Goal: Task Accomplishment & Management: Manage account settings

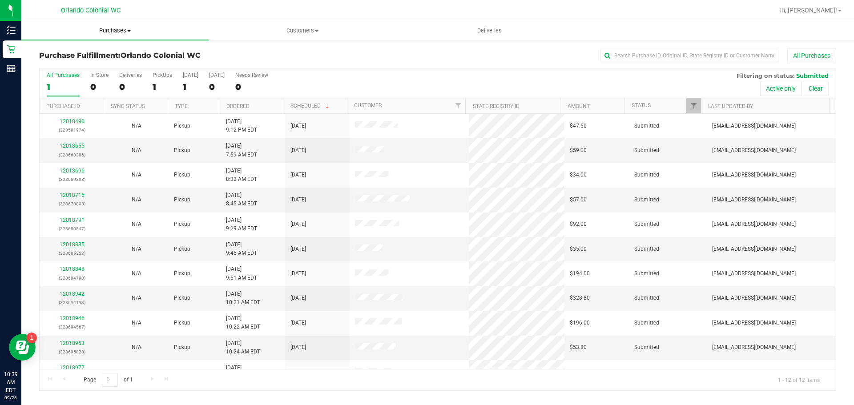
click at [116, 34] on span "Purchases" at bounding box center [114, 31] width 187 height 8
click at [68, 63] on span "Fulfillment" at bounding box center [48, 64] width 55 height 8
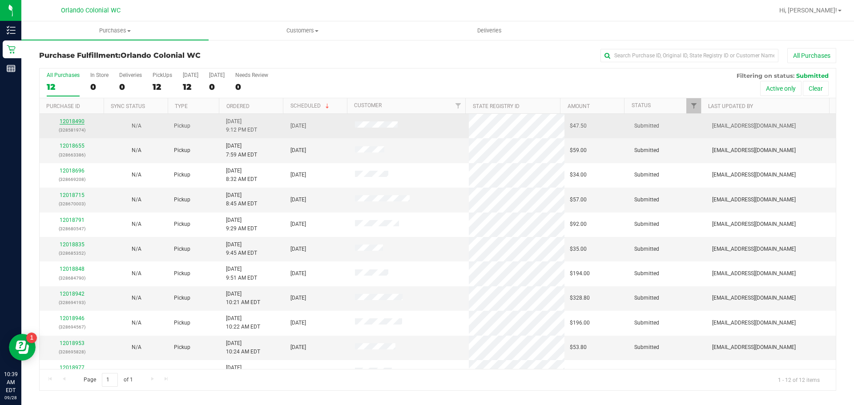
click at [77, 122] on link "12018490" at bounding box center [72, 121] width 25 height 6
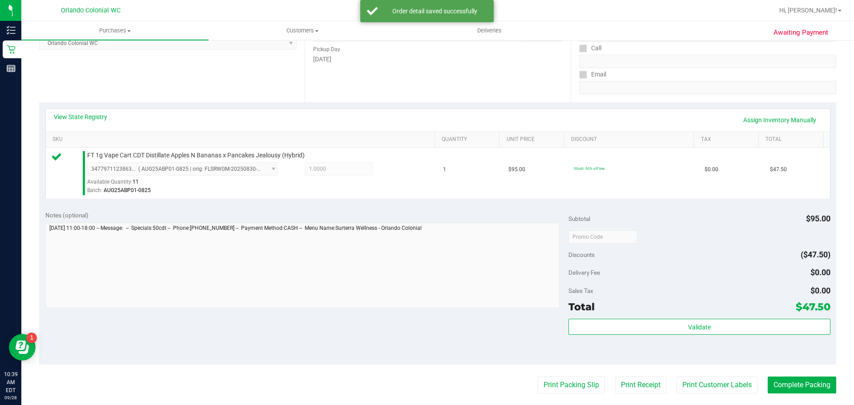
scroll to position [145, 0]
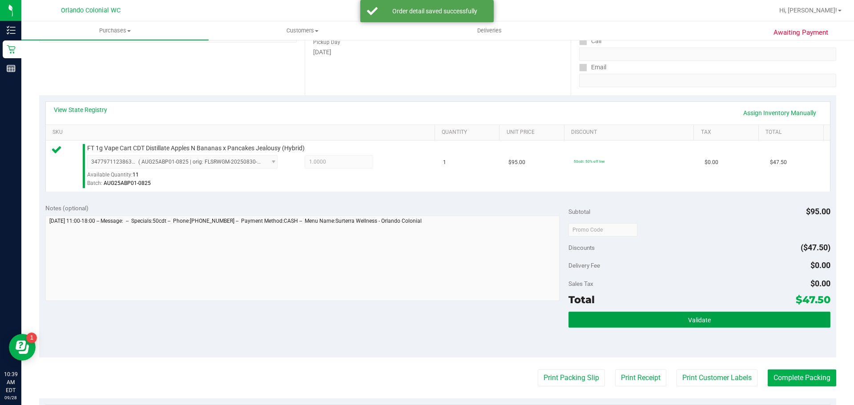
click at [743, 320] on button "Validate" at bounding box center [699, 320] width 262 height 16
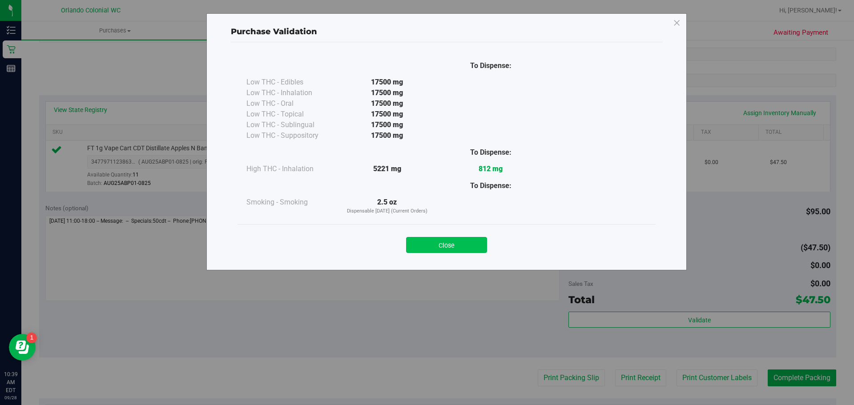
click at [452, 250] on button "Close" at bounding box center [446, 245] width 81 height 16
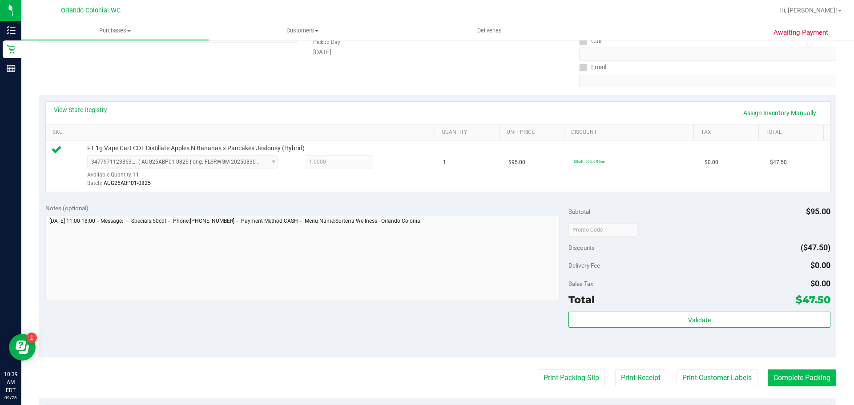
click at [809, 376] on button "Complete Packing" at bounding box center [802, 378] width 68 height 17
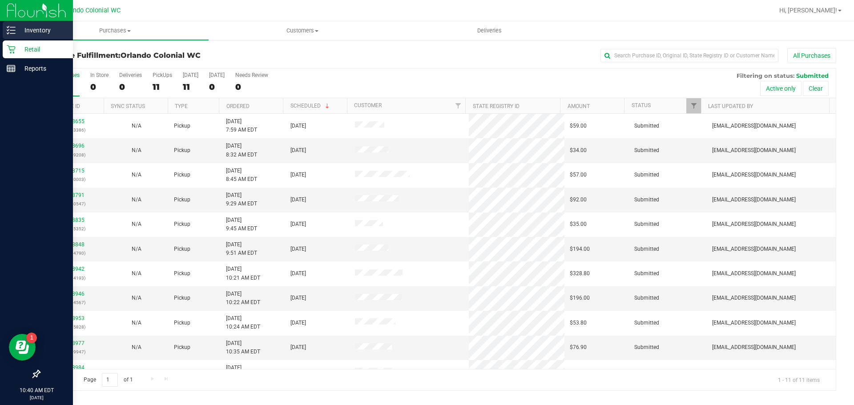
click at [14, 32] on icon at bounding box center [11, 30] width 9 height 9
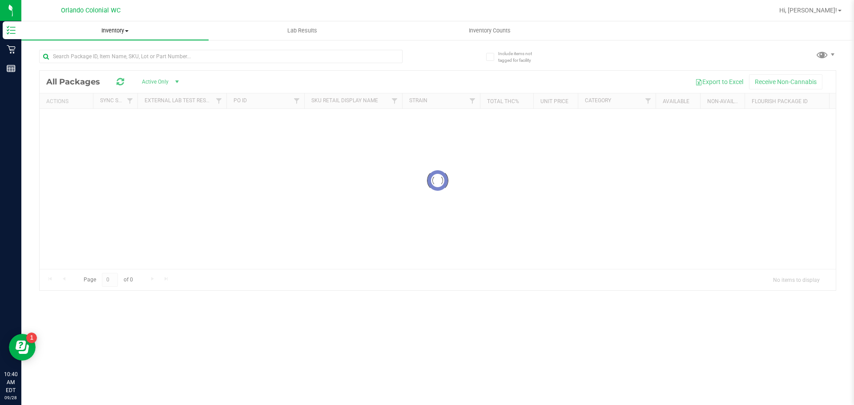
click at [117, 32] on span "Inventory" at bounding box center [114, 31] width 187 height 8
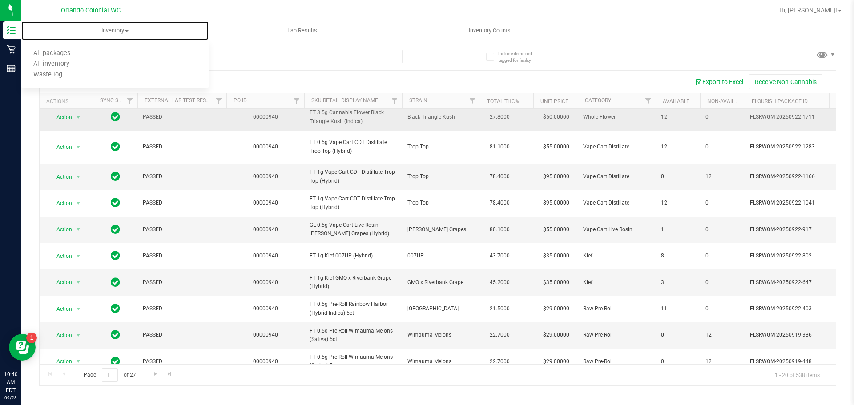
scroll to position [44, 0]
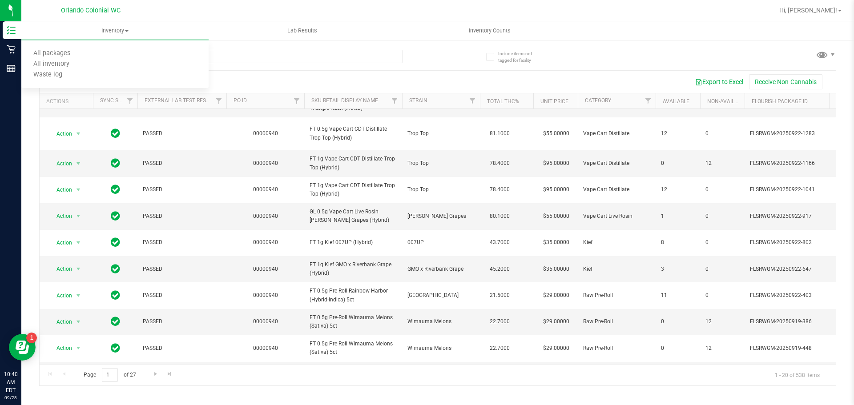
click at [388, 78] on div "Export to Excel Receive Non-Cannabis" at bounding box center [509, 81] width 640 height 15
click at [125, 27] on span "Inventory" at bounding box center [114, 31] width 187 height 8
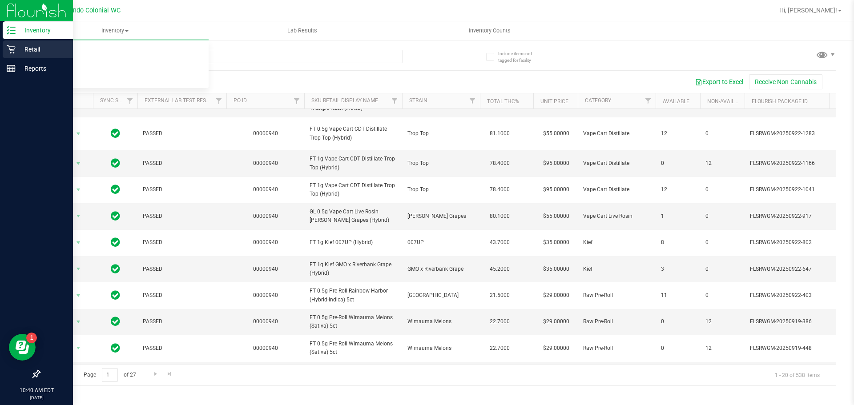
click at [54, 48] on p "Retail" at bounding box center [42, 49] width 53 height 11
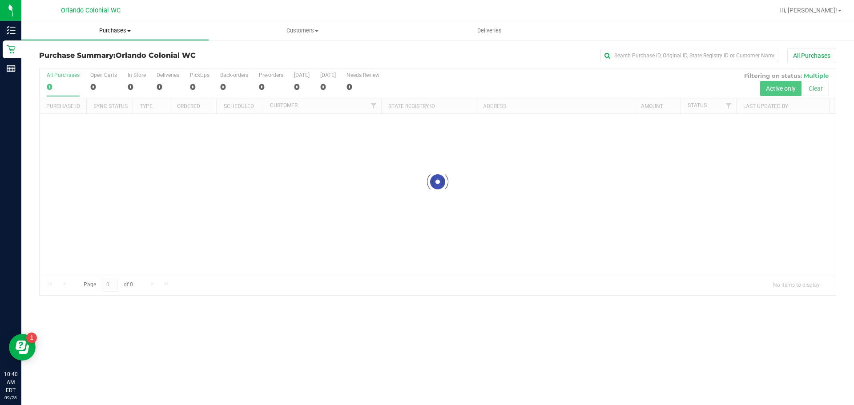
click at [128, 30] on span at bounding box center [129, 31] width 4 height 2
click at [97, 55] on span "Summary of purchases" at bounding box center [66, 54] width 91 height 8
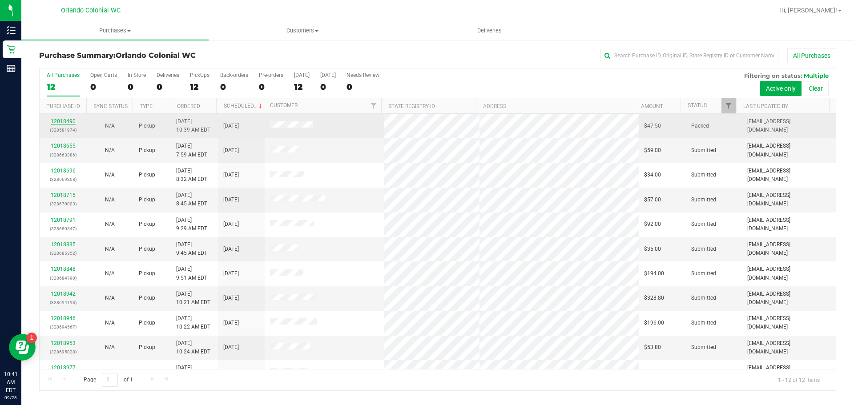
click at [68, 121] on link "12018490" at bounding box center [63, 121] width 25 height 6
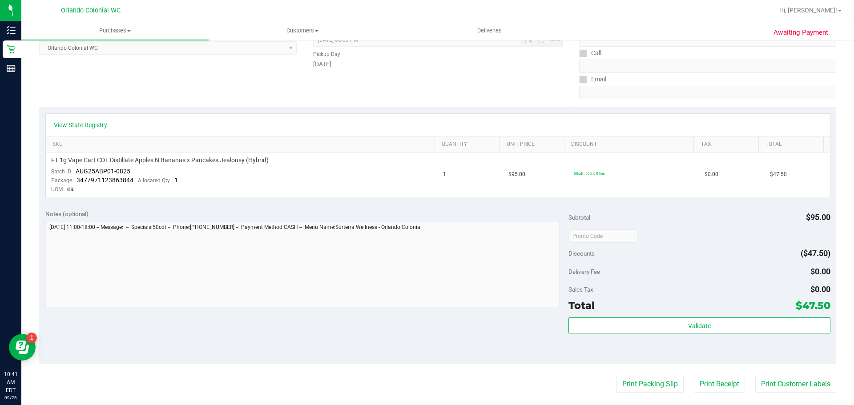
scroll to position [222, 0]
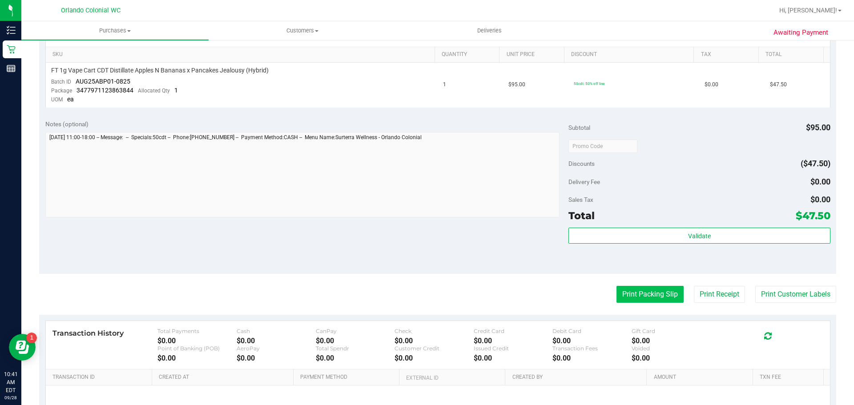
click at [646, 295] on button "Print Packing Slip" at bounding box center [649, 294] width 67 height 17
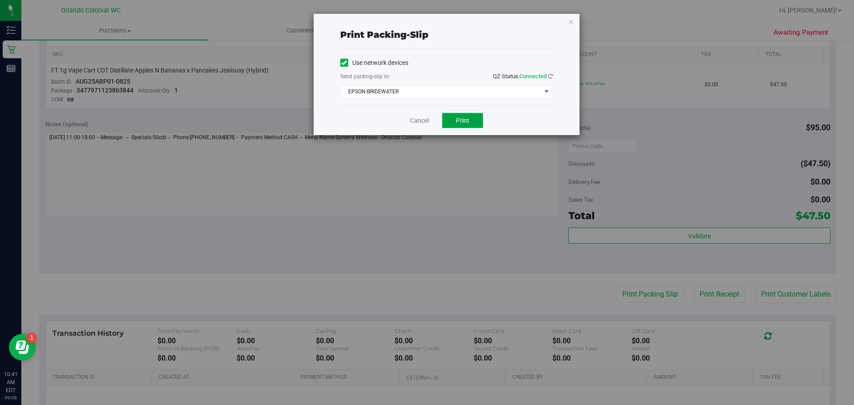
click at [464, 127] on button "Print" at bounding box center [462, 120] width 41 height 15
click at [422, 120] on link "Cancel" at bounding box center [419, 120] width 19 height 9
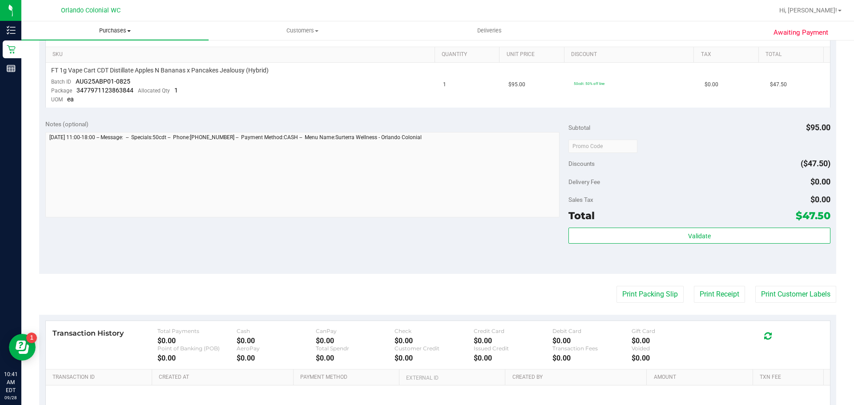
click at [113, 31] on span "Purchases" at bounding box center [114, 31] width 187 height 8
click at [71, 64] on span "Fulfillment" at bounding box center [48, 64] width 55 height 8
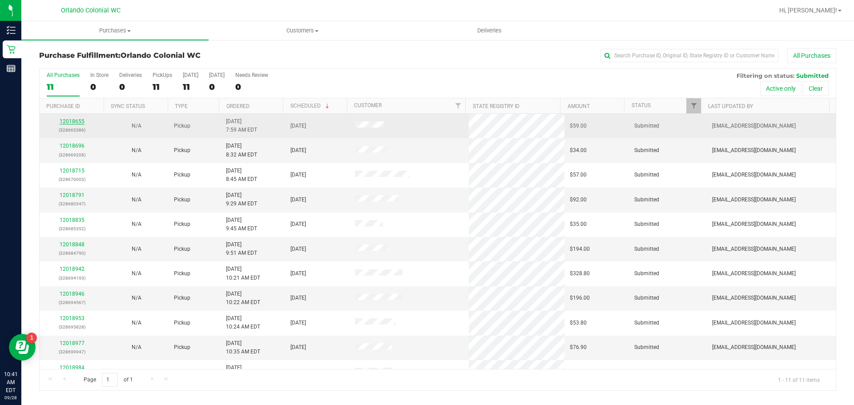
click at [73, 123] on link "12018655" at bounding box center [72, 121] width 25 height 6
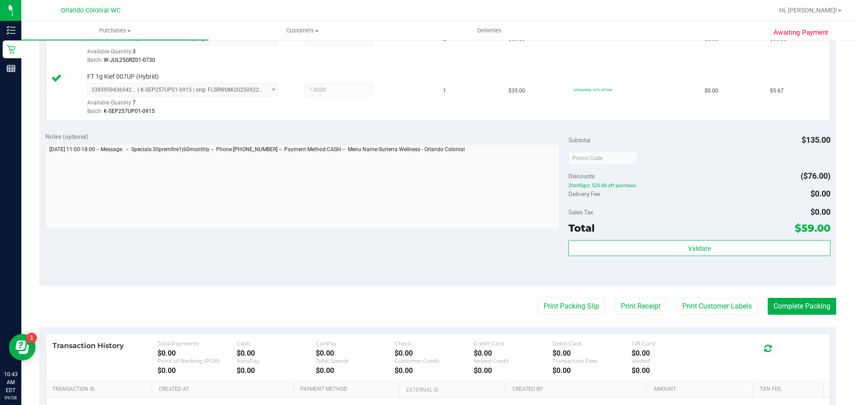
scroll to position [311, 0]
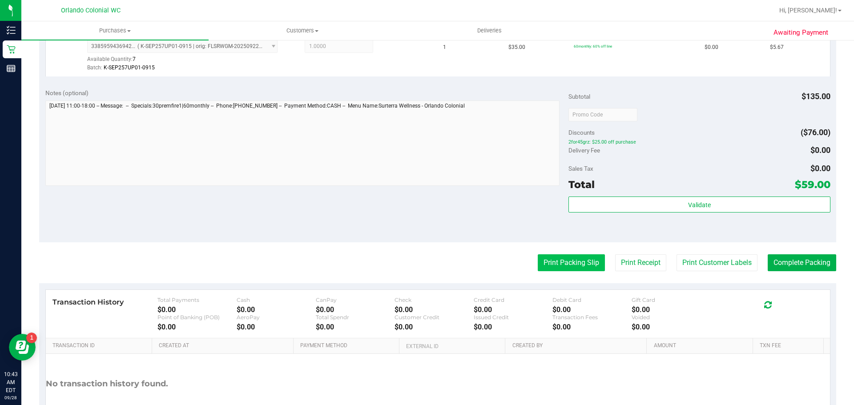
click at [555, 258] on button "Print Packing Slip" at bounding box center [571, 262] width 67 height 17
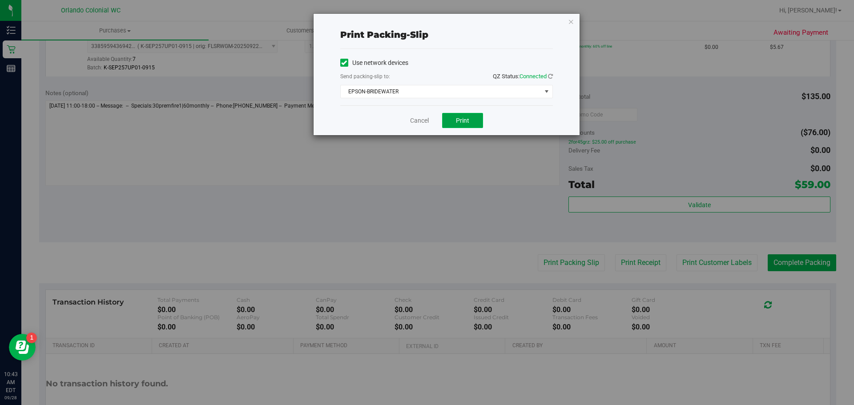
click at [452, 115] on button "Print" at bounding box center [462, 120] width 41 height 15
click at [397, 117] on div "Cancel Print" at bounding box center [446, 120] width 213 height 30
click at [419, 121] on link "Cancel" at bounding box center [419, 120] width 19 height 9
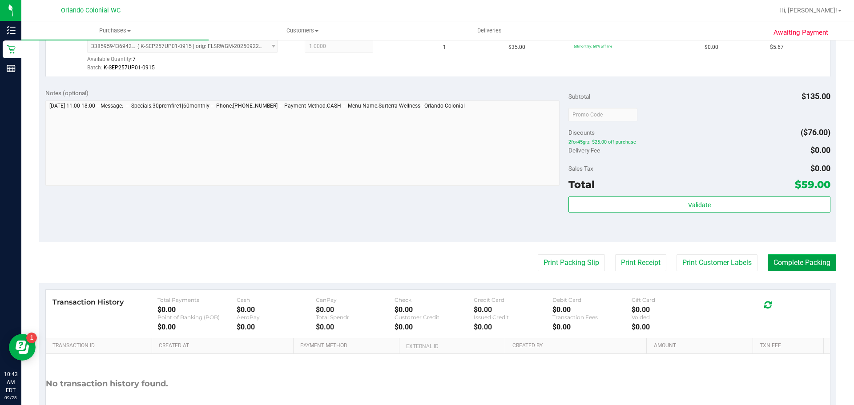
click at [799, 258] on button "Complete Packing" at bounding box center [802, 262] width 68 height 17
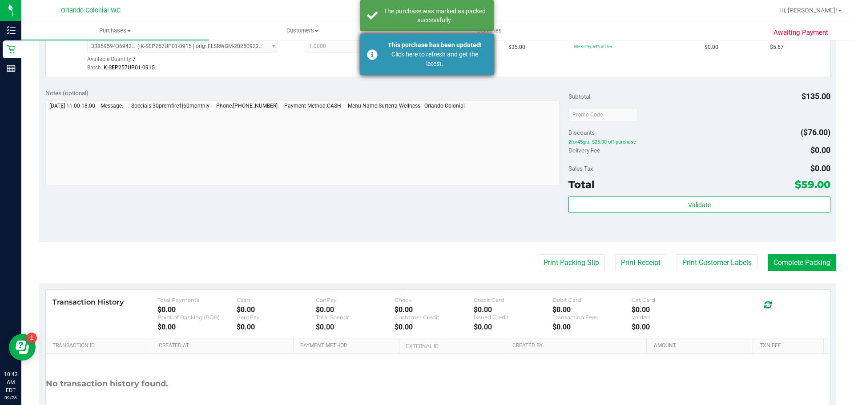
click at [441, 74] on div "This purchase has been updated! Click here to refresh and get the latest." at bounding box center [426, 54] width 133 height 41
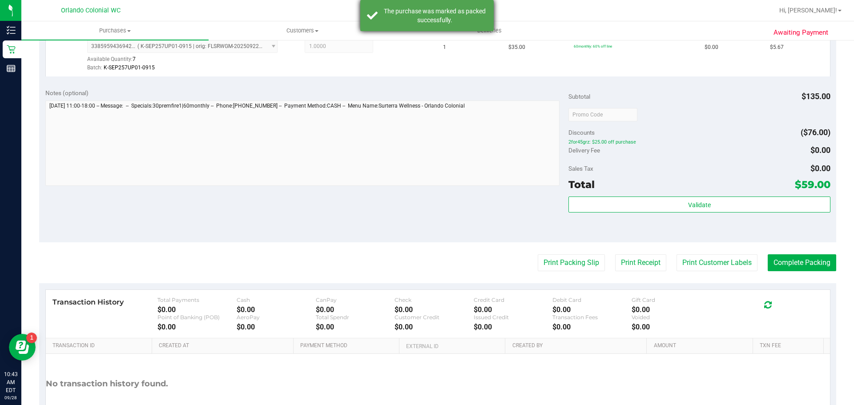
click at [435, 19] on div "The purchase was marked as packed successfully." at bounding box center [434, 16] width 105 height 18
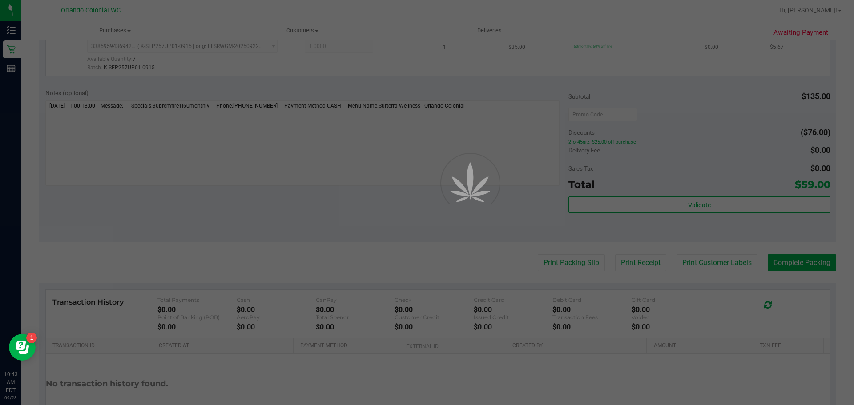
scroll to position [298, 0]
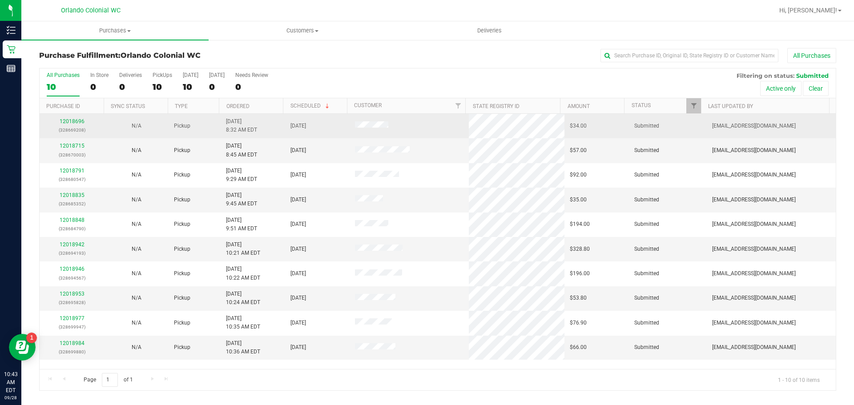
click at [84, 121] on div "12018696 (328669208)" at bounding box center [72, 125] width 54 height 17
click at [79, 118] on link "12018696" at bounding box center [72, 121] width 25 height 6
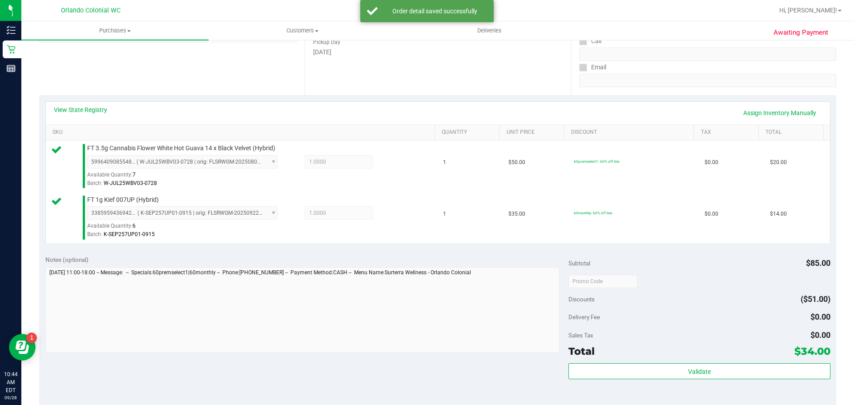
scroll to position [145, 0]
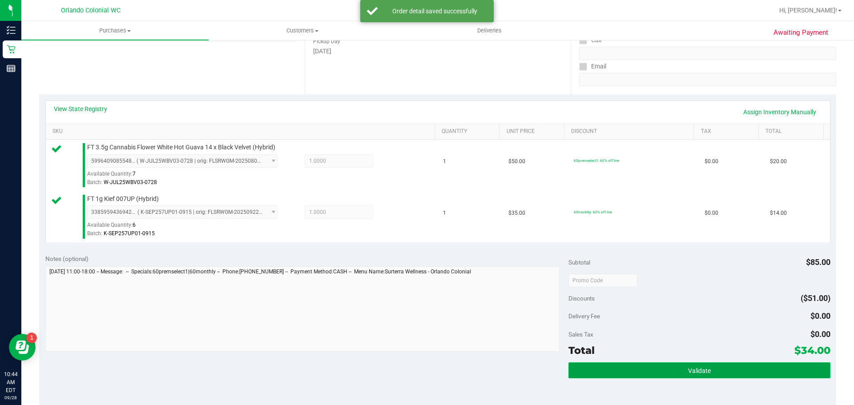
click at [682, 362] on button "Validate" at bounding box center [699, 370] width 262 height 16
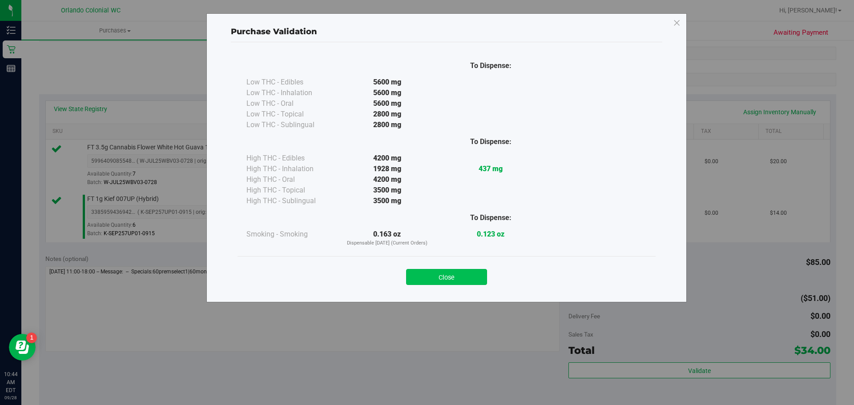
click at [462, 279] on button "Close" at bounding box center [446, 277] width 81 height 16
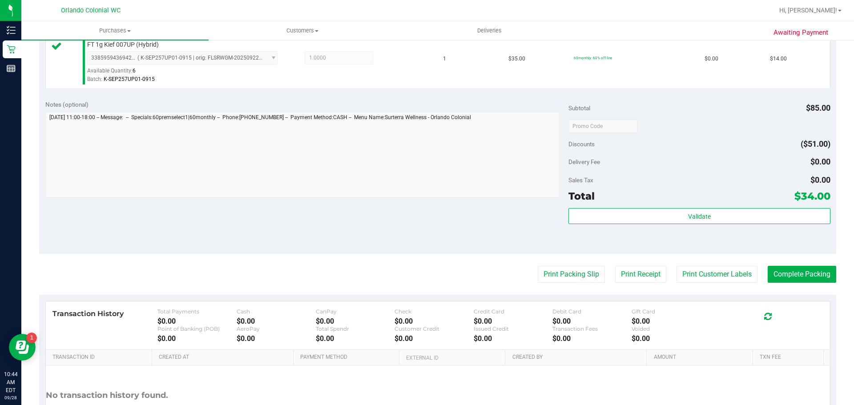
scroll to position [310, 0]
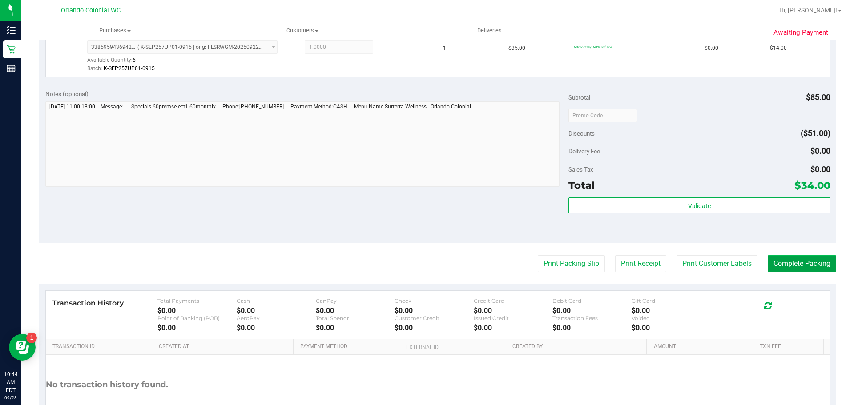
click at [797, 261] on button "Complete Packing" at bounding box center [802, 263] width 68 height 17
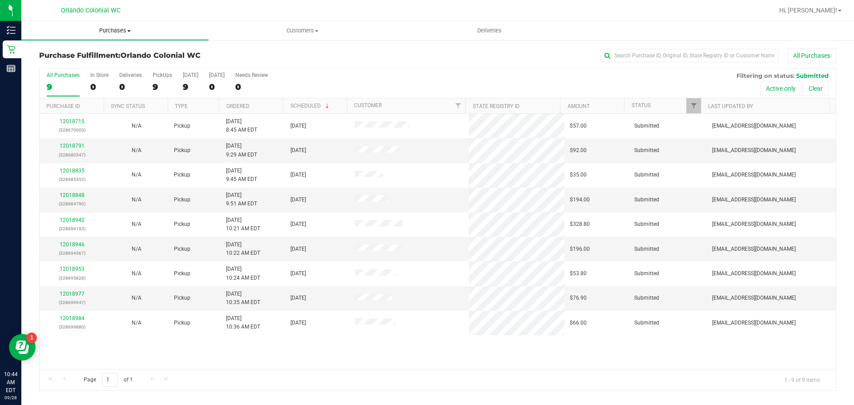
click at [131, 33] on span "Purchases" at bounding box center [114, 31] width 187 height 8
click at [101, 55] on span "Summary of purchases" at bounding box center [66, 54] width 91 height 8
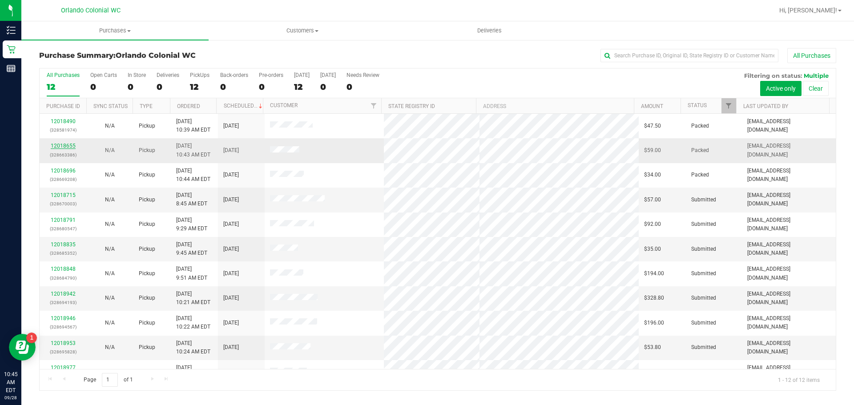
click at [63, 148] on link "12018655" at bounding box center [63, 146] width 25 height 6
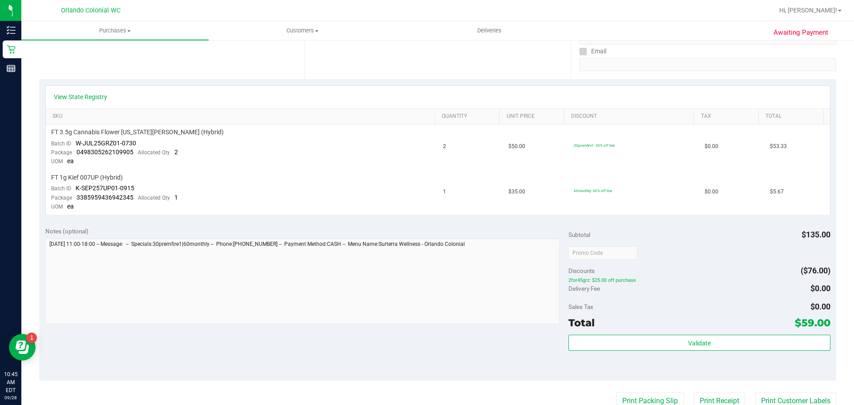
scroll to position [267, 0]
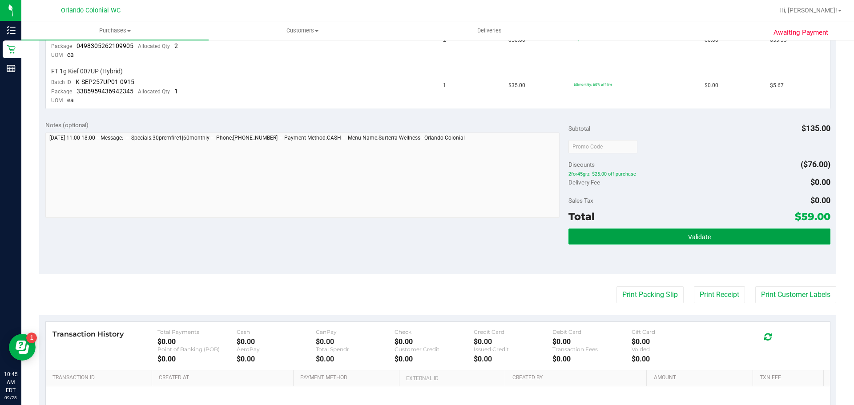
click at [686, 242] on button "Validate" at bounding box center [699, 237] width 262 height 16
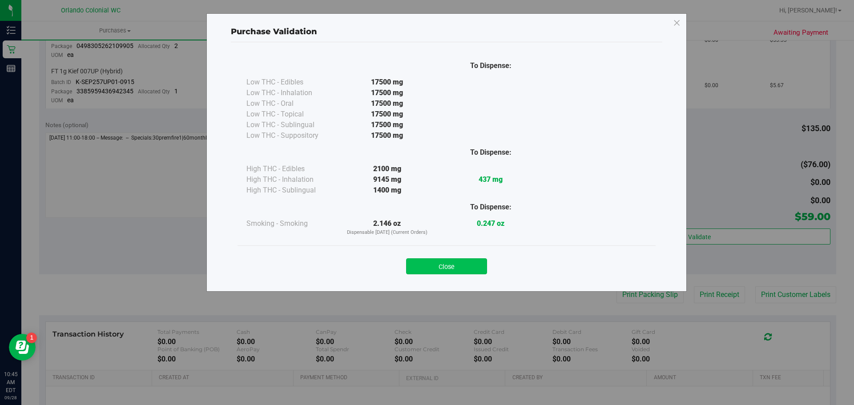
click at [476, 265] on button "Close" at bounding box center [446, 266] width 81 height 16
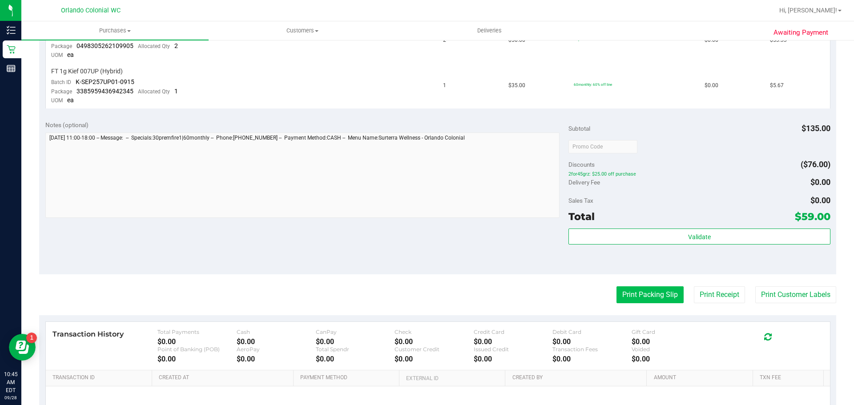
click at [634, 288] on button "Print Packing Slip" at bounding box center [649, 294] width 67 height 17
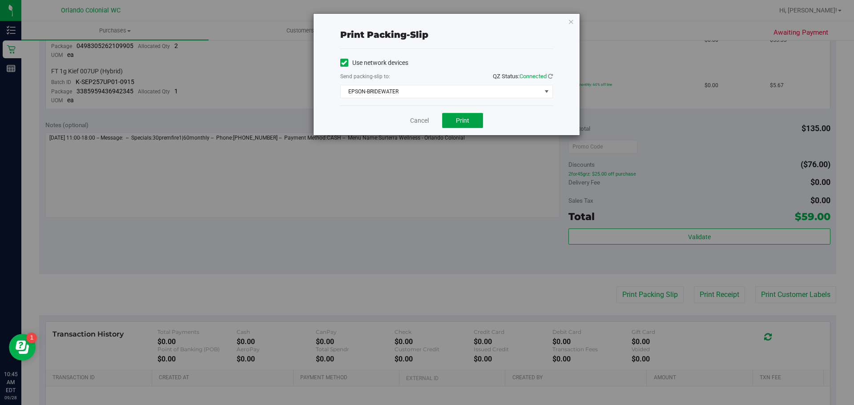
click at [467, 124] on button "Print" at bounding box center [462, 120] width 41 height 15
click at [425, 125] on link "Cancel" at bounding box center [419, 120] width 19 height 9
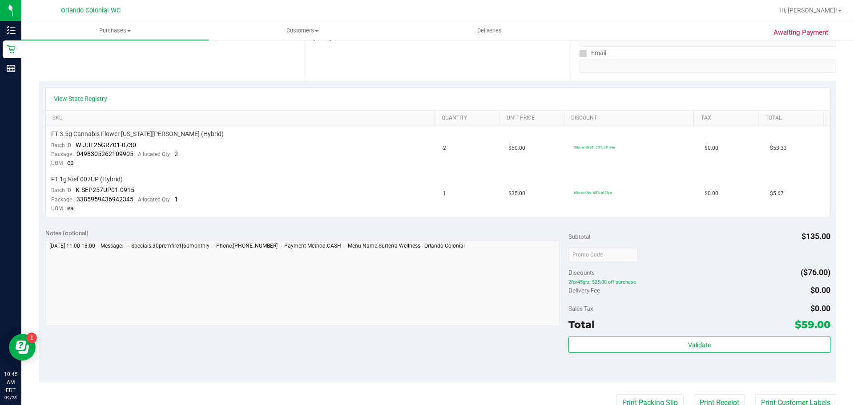
scroll to position [44, 0]
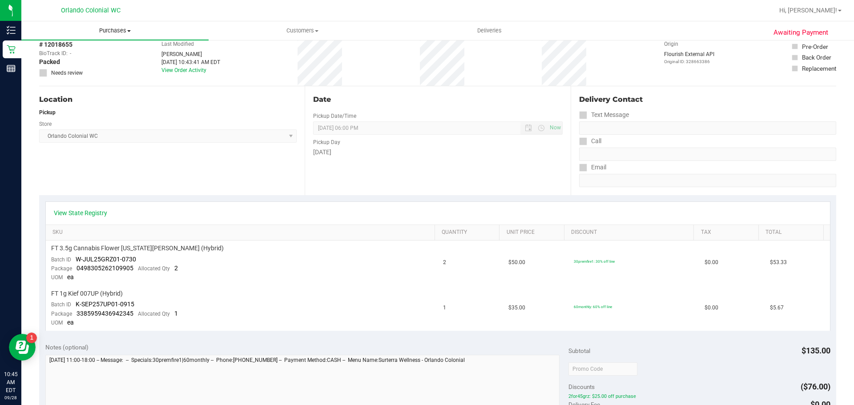
click at [114, 28] on span "Purchases" at bounding box center [114, 31] width 187 height 8
click at [89, 65] on li "Fulfillment" at bounding box center [114, 64] width 187 height 11
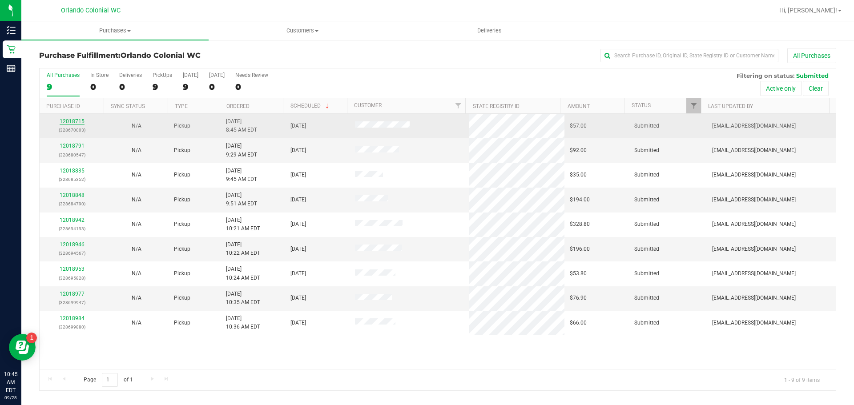
click at [77, 119] on link "12018715" at bounding box center [72, 121] width 25 height 6
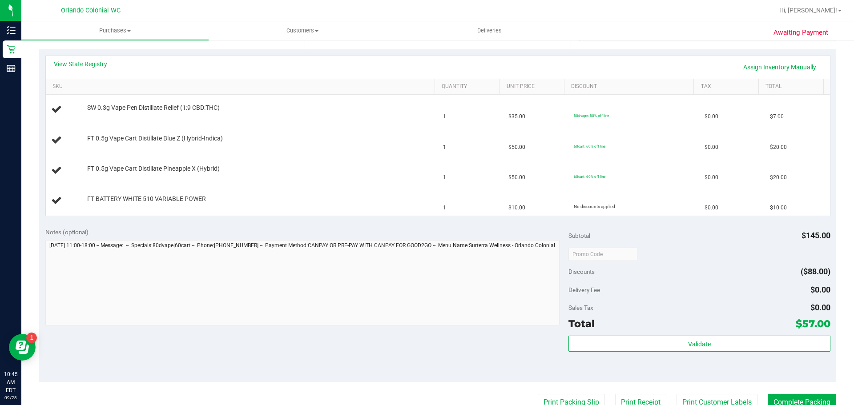
scroll to position [267, 0]
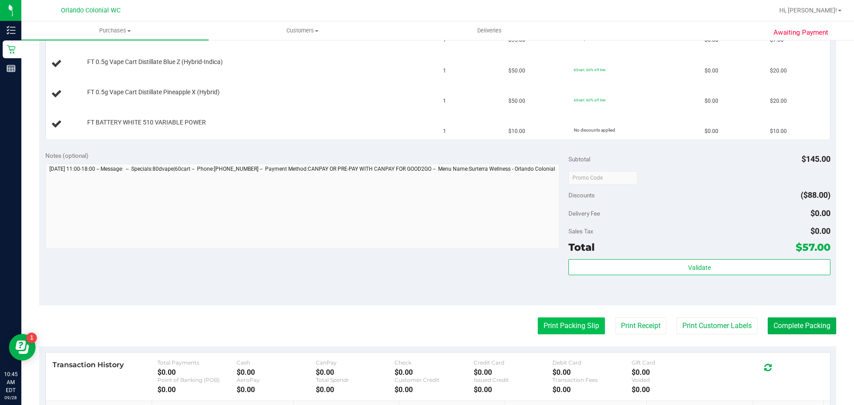
click at [577, 327] on button "Print Packing Slip" at bounding box center [571, 326] width 67 height 17
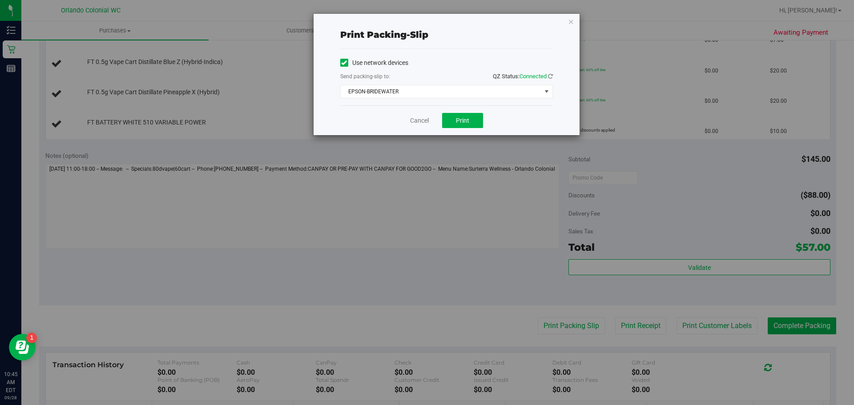
click at [463, 129] on div "Cancel Print" at bounding box center [446, 120] width 213 height 30
click at [464, 125] on button "Print" at bounding box center [462, 120] width 41 height 15
click at [419, 121] on link "Cancel" at bounding box center [419, 120] width 19 height 9
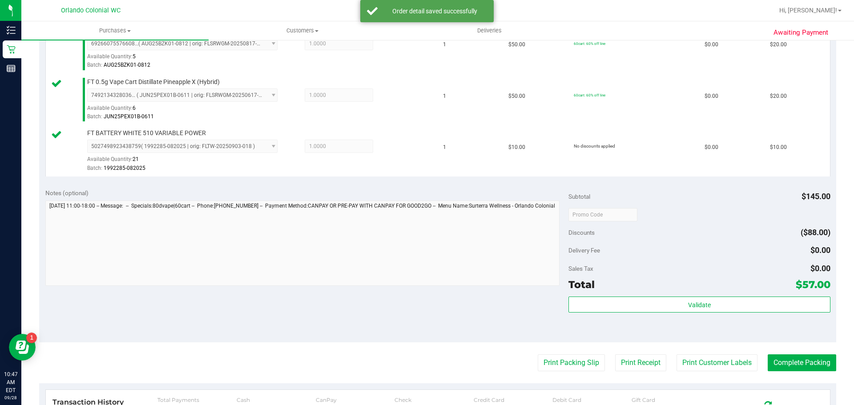
scroll to position [311, 0]
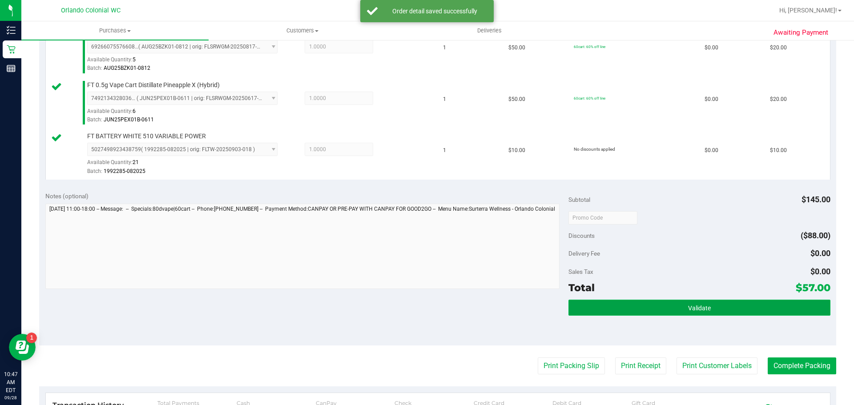
click at [727, 310] on button "Validate" at bounding box center [699, 308] width 262 height 16
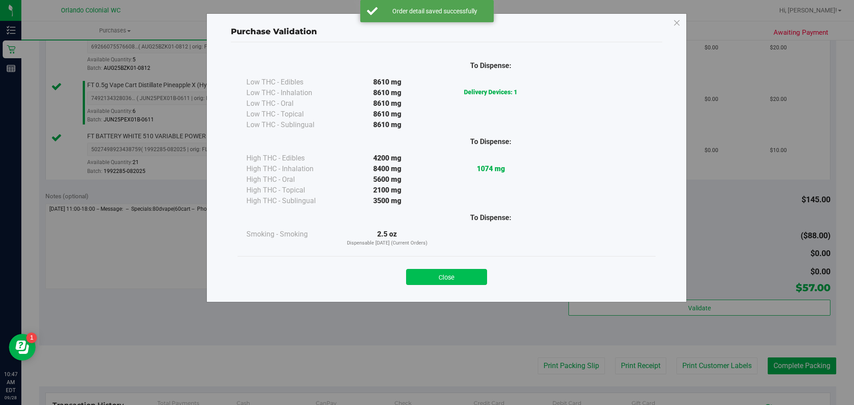
click at [461, 276] on button "Close" at bounding box center [446, 277] width 81 height 16
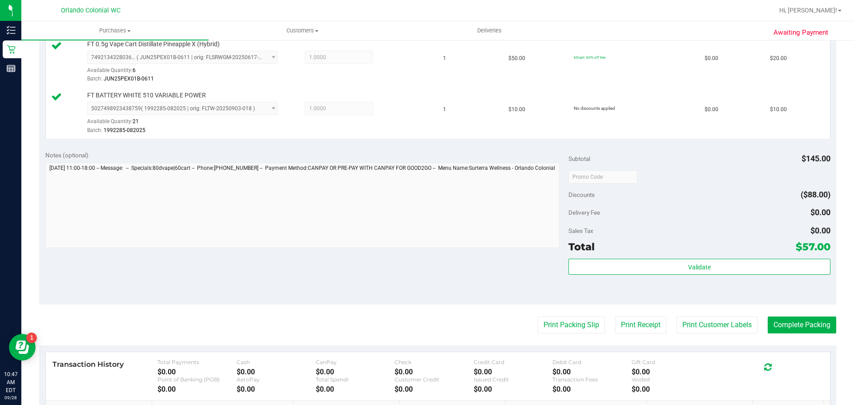
scroll to position [358, 0]
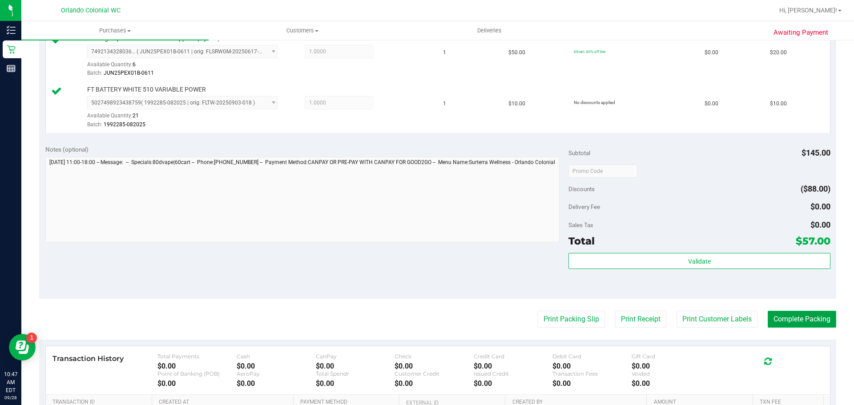
click at [810, 322] on button "Complete Packing" at bounding box center [802, 319] width 68 height 17
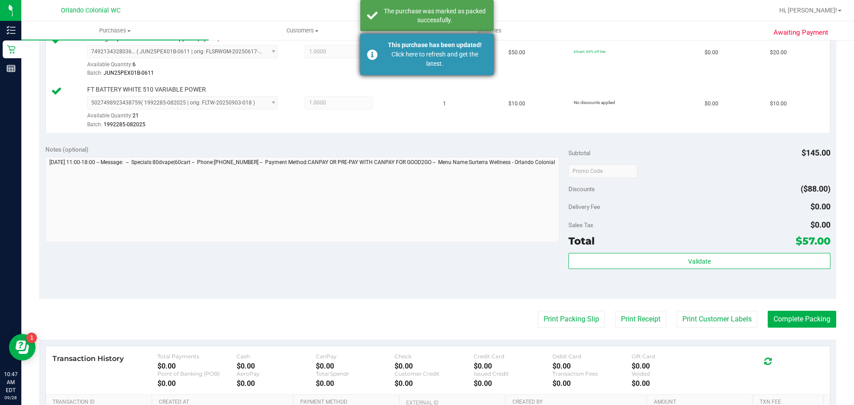
click at [400, 57] on div "Click here to refresh and get the latest." at bounding box center [434, 59] width 105 height 19
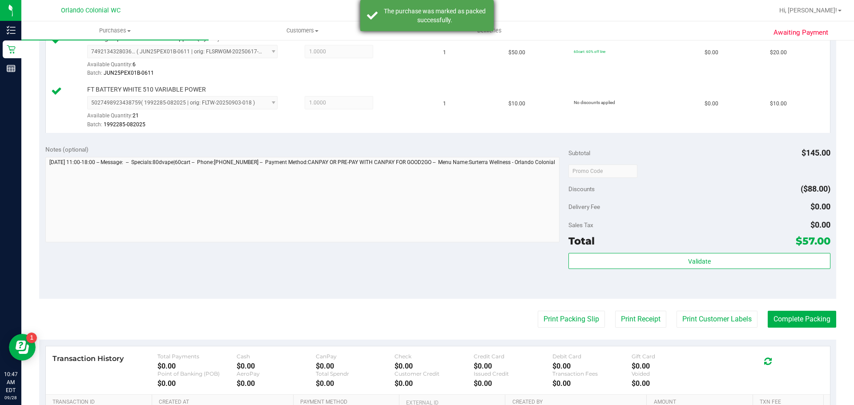
click at [419, 2] on div "The purchase was marked as packed successfully." at bounding box center [426, 15] width 133 height 31
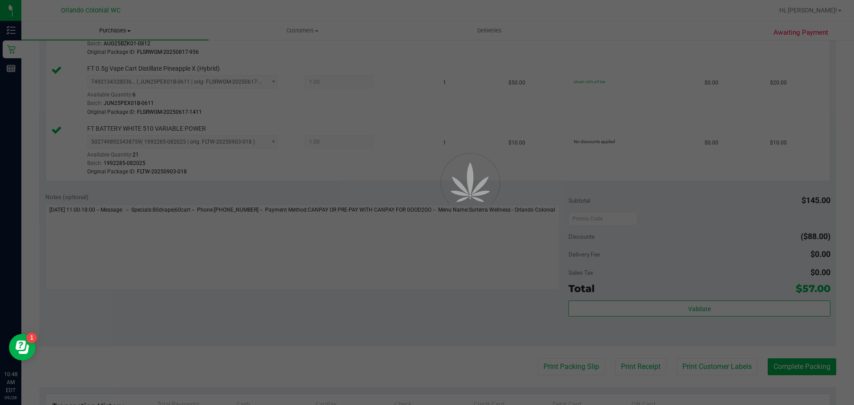
click at [121, 32] on div at bounding box center [427, 202] width 854 height 405
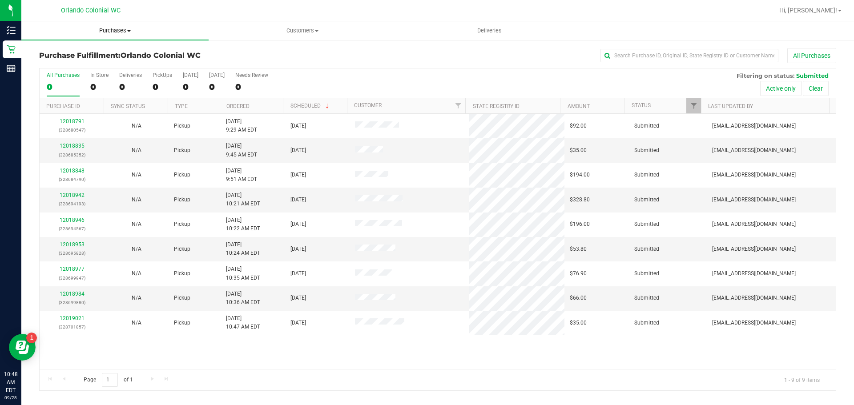
click at [117, 28] on span "Purchases" at bounding box center [114, 31] width 187 height 8
click at [91, 62] on li "Fulfillment" at bounding box center [114, 64] width 187 height 11
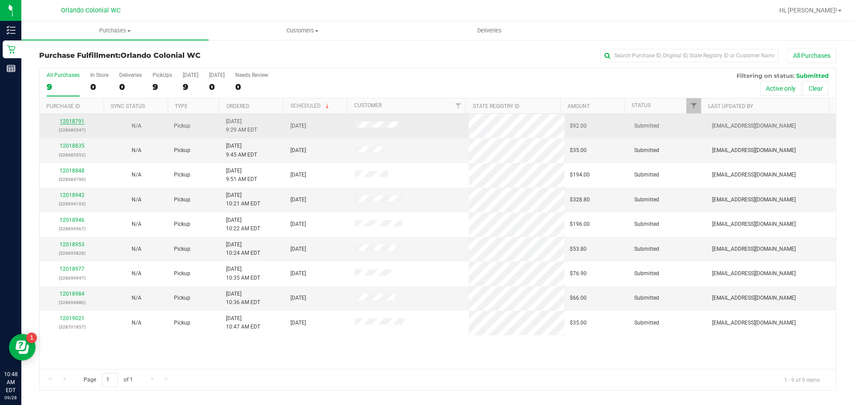
click at [79, 121] on link "12018791" at bounding box center [72, 121] width 25 height 6
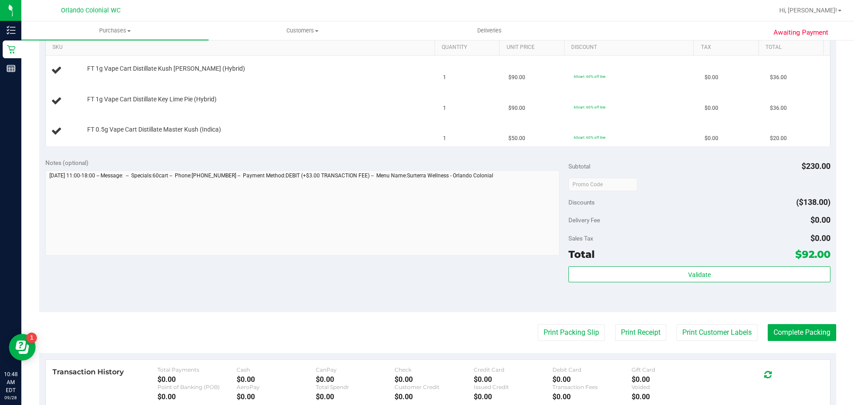
scroll to position [356, 0]
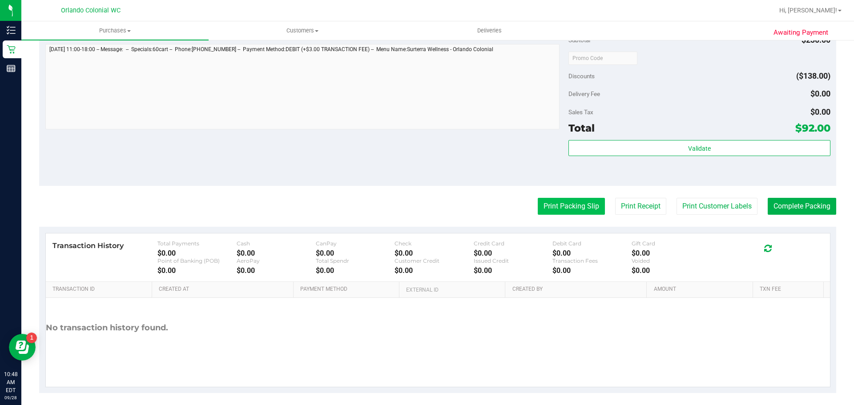
click at [558, 203] on button "Print Packing Slip" at bounding box center [571, 206] width 67 height 17
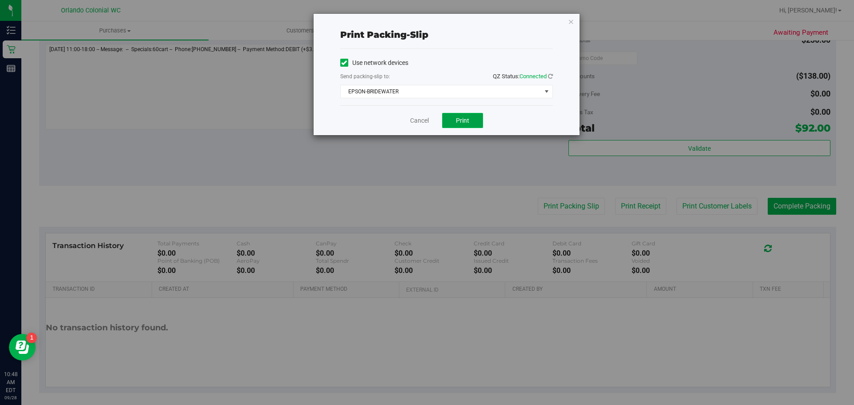
click at [456, 124] on button "Print" at bounding box center [462, 120] width 41 height 15
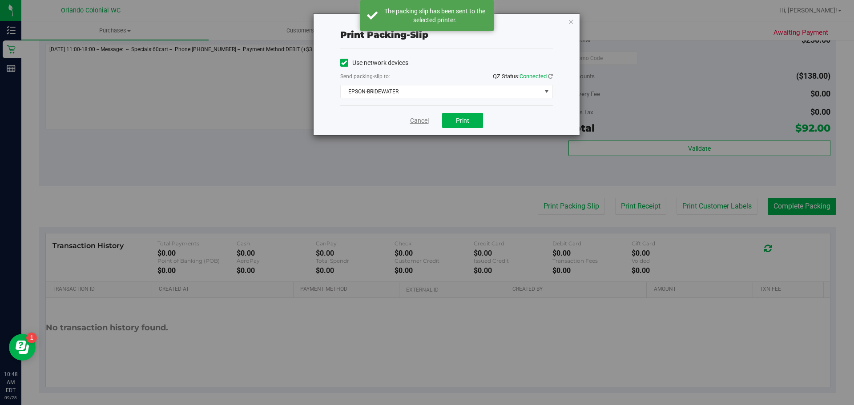
click at [415, 123] on link "Cancel" at bounding box center [419, 120] width 19 height 9
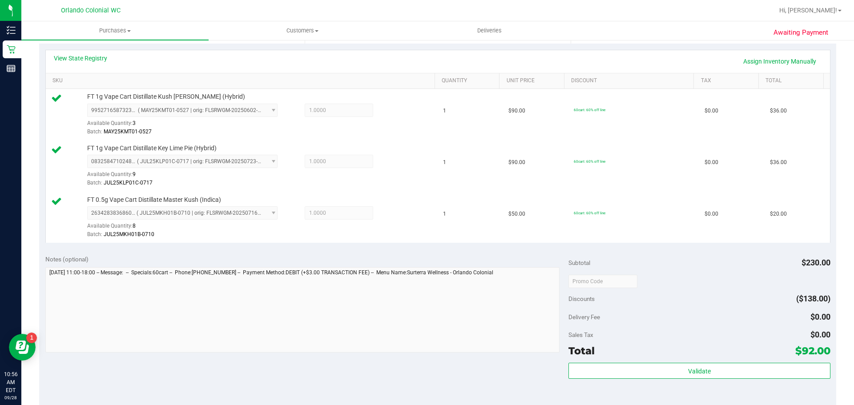
scroll to position [197, 0]
click at [109, 28] on span "Purchases" at bounding box center [114, 31] width 187 height 8
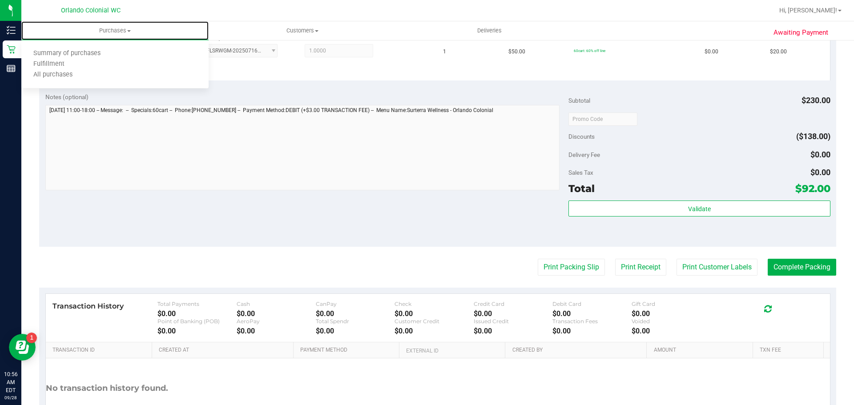
scroll to position [374, 0]
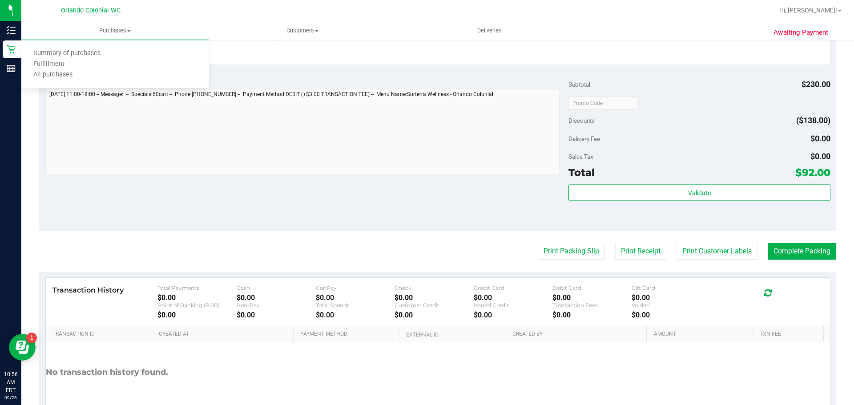
click at [489, 204] on div "Notes (optional) Subtotal $230.00 Discounts ($138.00) Delivery Fee $0.00 Sales …" at bounding box center [437, 151] width 797 height 160
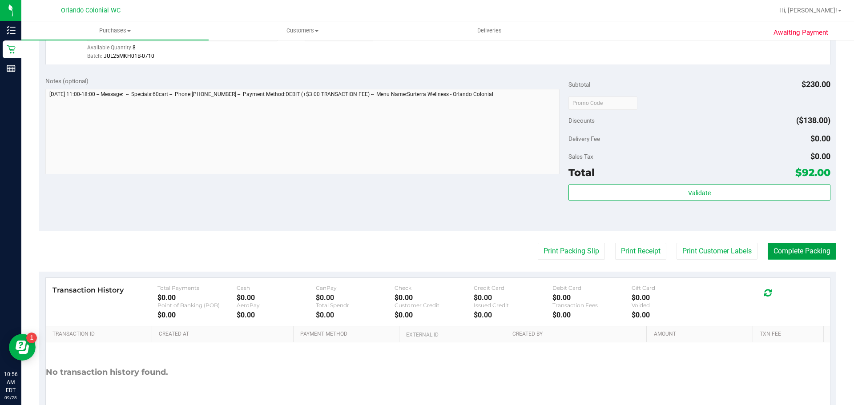
drag, startPoint x: 801, startPoint y: 246, endPoint x: 483, endPoint y: 209, distance: 320.2
click at [483, 209] on purchase-details "Back Edit Purchase Cancel Purchase View Profile # 12018791 BioTrack ID: - Submi…" at bounding box center [437, 56] width 797 height 765
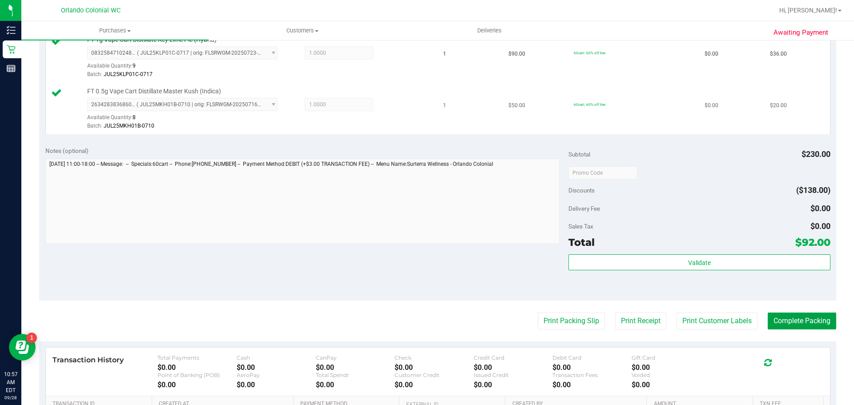
scroll to position [318, 0]
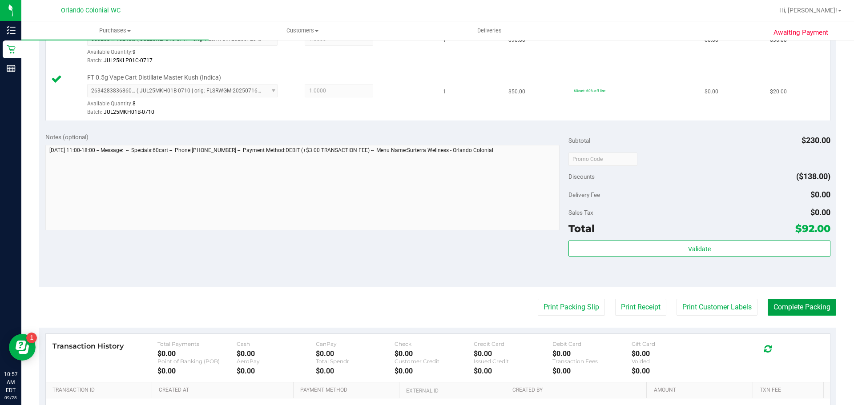
click at [813, 315] on button "Complete Packing" at bounding box center [802, 307] width 68 height 17
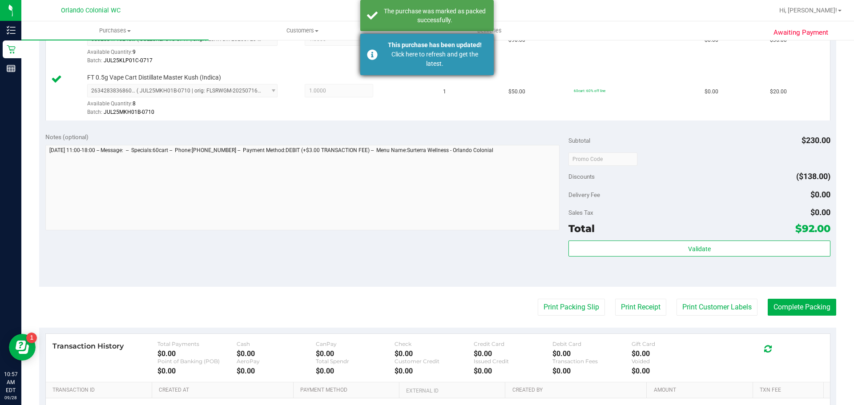
click at [399, 61] on div "Click here to refresh and get the latest." at bounding box center [434, 59] width 105 height 19
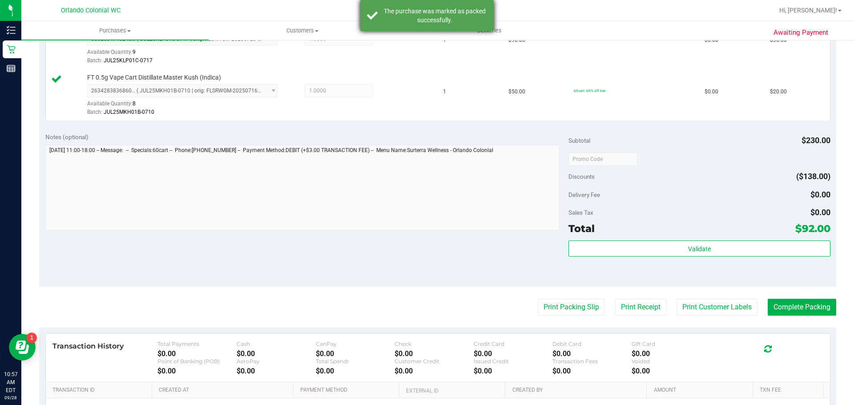
click at [424, 20] on div "The purchase was marked as packed successfully." at bounding box center [434, 16] width 105 height 18
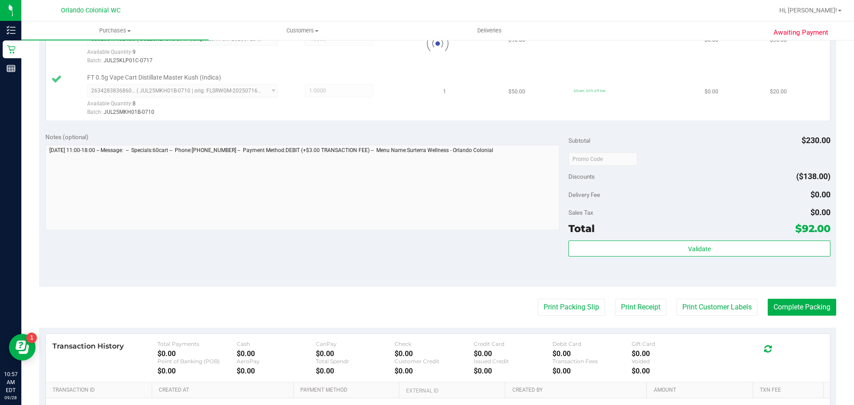
scroll to position [305, 0]
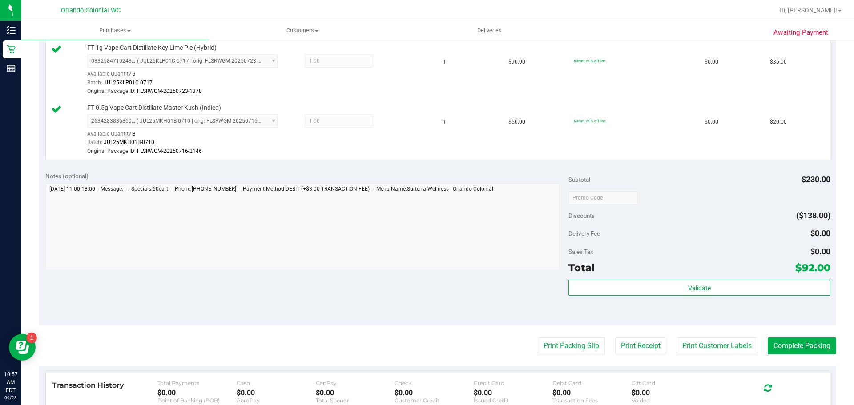
click at [399, 287] on div "Notes (optional) Subtotal $230.00 Discounts ($138.00) Delivery Fee $0.00 Sales …" at bounding box center [437, 245] width 797 height 160
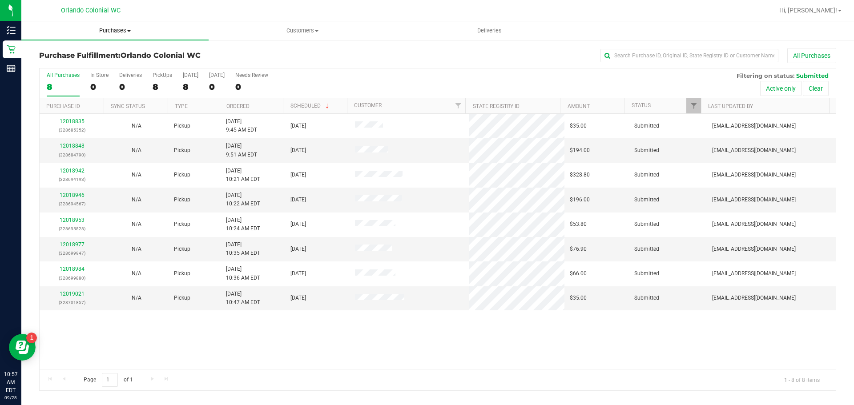
click at [120, 33] on span "Purchases" at bounding box center [114, 31] width 187 height 8
click at [81, 57] on span "Summary of purchases" at bounding box center [66, 54] width 91 height 8
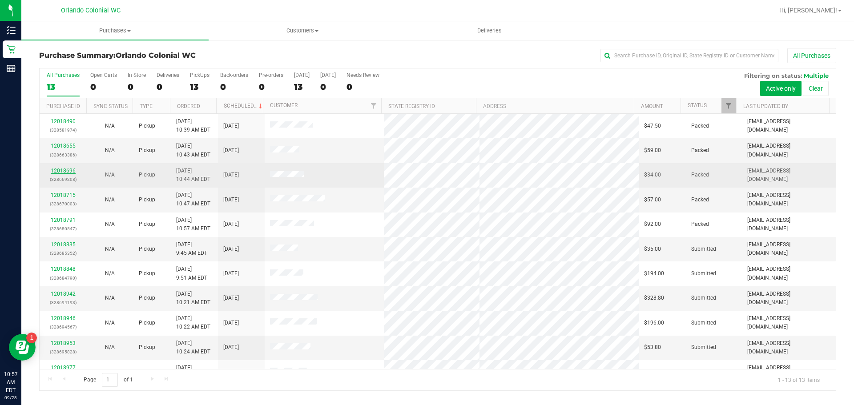
click at [68, 171] on link "12018696" at bounding box center [63, 171] width 25 height 6
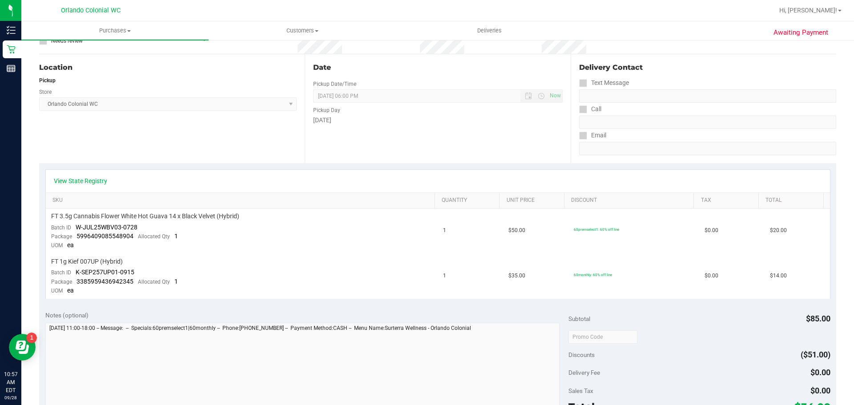
scroll to position [222, 0]
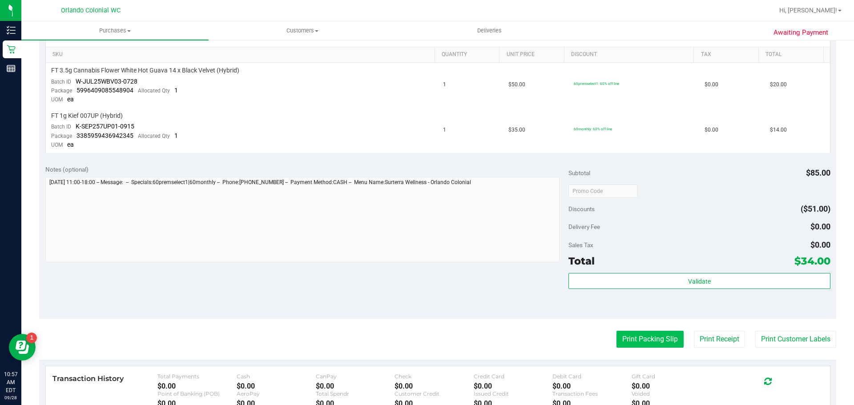
click at [640, 337] on button "Print Packing Slip" at bounding box center [649, 339] width 67 height 17
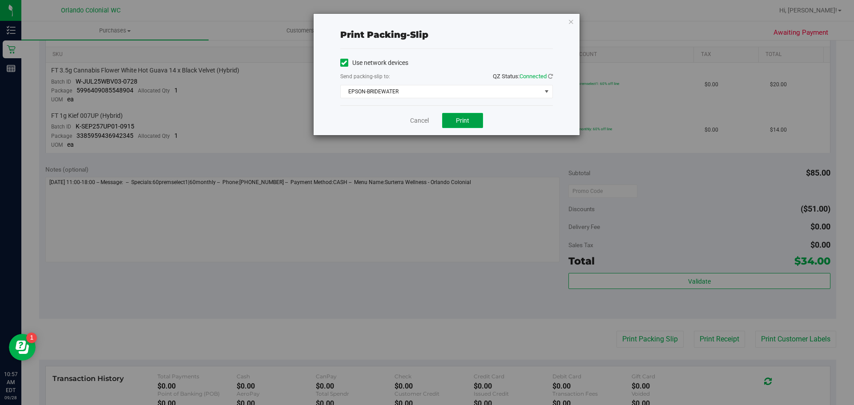
click at [462, 127] on button "Print" at bounding box center [462, 120] width 41 height 15
click at [428, 122] on link "Cancel" at bounding box center [419, 120] width 19 height 9
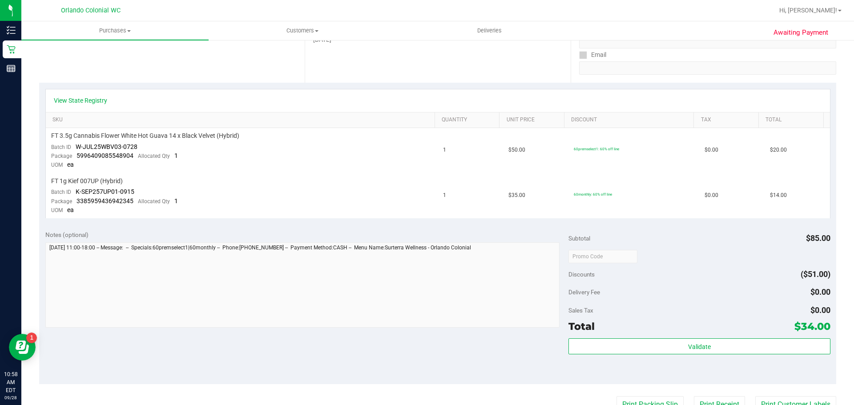
scroll to position [89, 0]
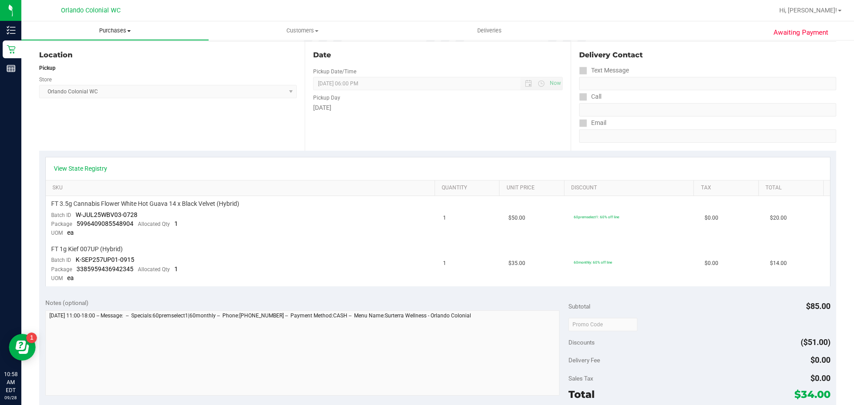
click at [118, 31] on span "Purchases" at bounding box center [114, 31] width 187 height 8
click at [68, 65] on span "Fulfillment" at bounding box center [48, 64] width 55 height 8
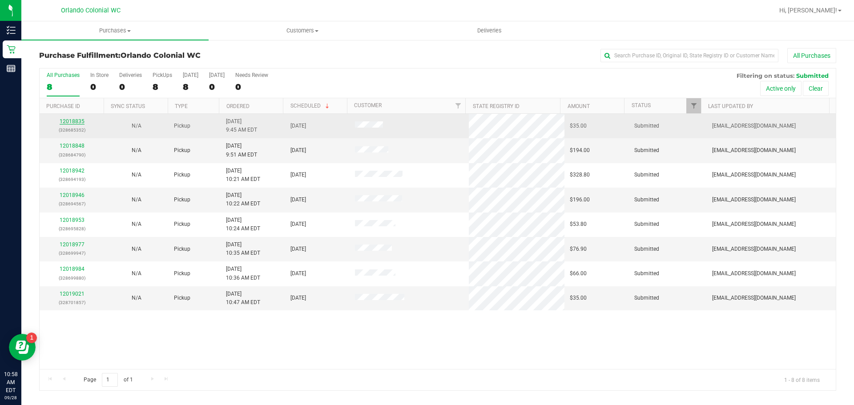
click at [68, 119] on link "12018835" at bounding box center [72, 121] width 25 height 6
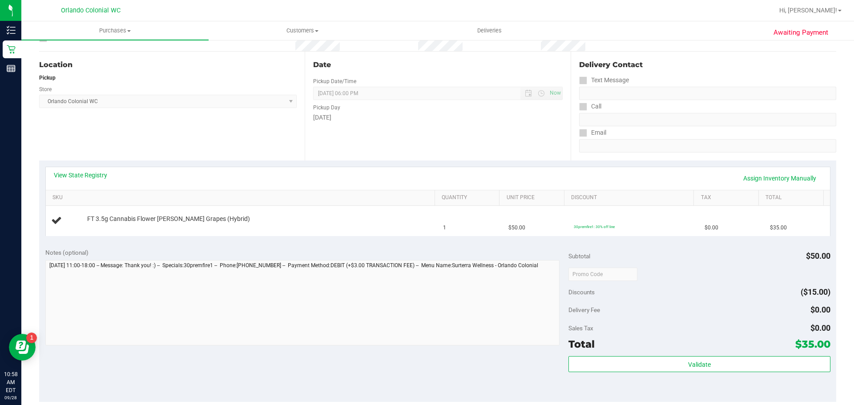
scroll to position [89, 0]
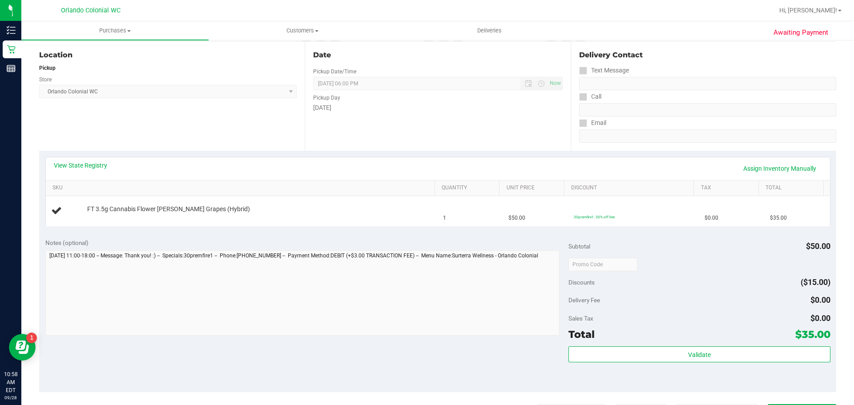
click at [517, 235] on div "Notes (optional) Subtotal $50.00 Discounts ($15.00) Delivery Fee $0.00 Sales Ta…" at bounding box center [437, 312] width 797 height 160
click at [506, 225] on td "$50.00" at bounding box center [535, 211] width 65 height 30
drag, startPoint x: 523, startPoint y: 223, endPoint x: 234, endPoint y: 182, distance: 292.8
click at [232, 190] on div "View State Registry Assign Inventory Manually SKU Quantity Unit Price Discount …" at bounding box center [437, 191] width 785 height 69
click at [245, 169] on div "View State Registry Assign Inventory Manually" at bounding box center [438, 168] width 768 height 15
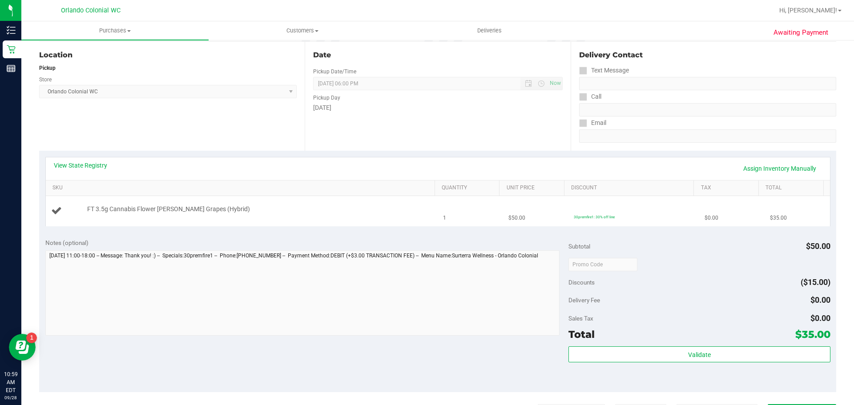
click at [336, 218] on td "FT 3.5g Cannabis Flower [PERSON_NAME] Grapes (Hybrid)" at bounding box center [242, 211] width 392 height 30
click at [439, 238] on div "Notes (optional)" at bounding box center [306, 242] width 523 height 9
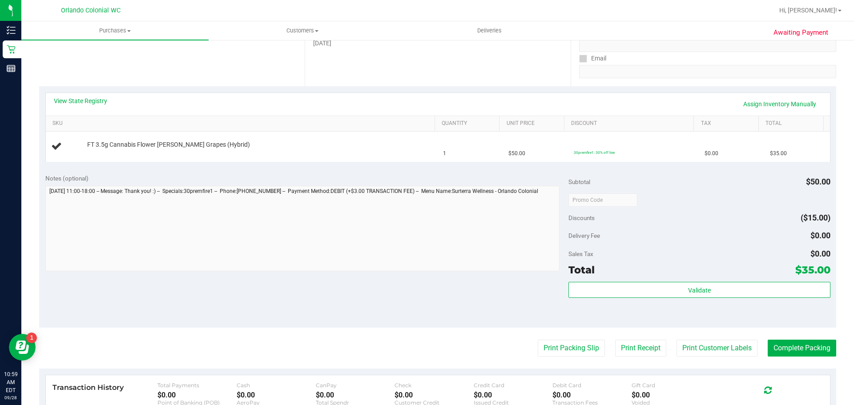
scroll to position [133, 0]
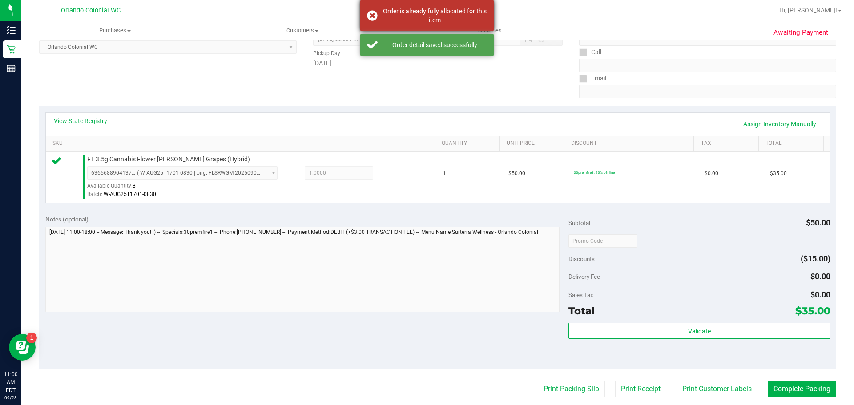
click at [378, 18] on div "Order is already fully allocated for this item" at bounding box center [426, 15] width 133 height 31
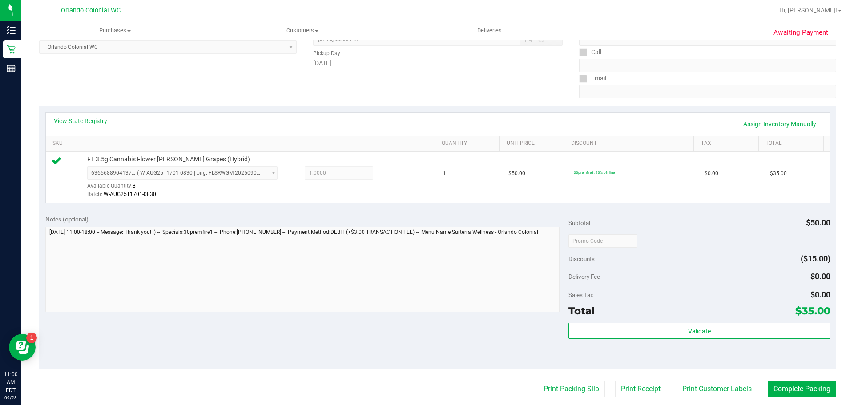
click at [404, 213] on div "Notes (optional) Subtotal $50.00 Discounts ($15.00) Delivery Fee $0.00 Sales Ta…" at bounding box center [437, 289] width 797 height 160
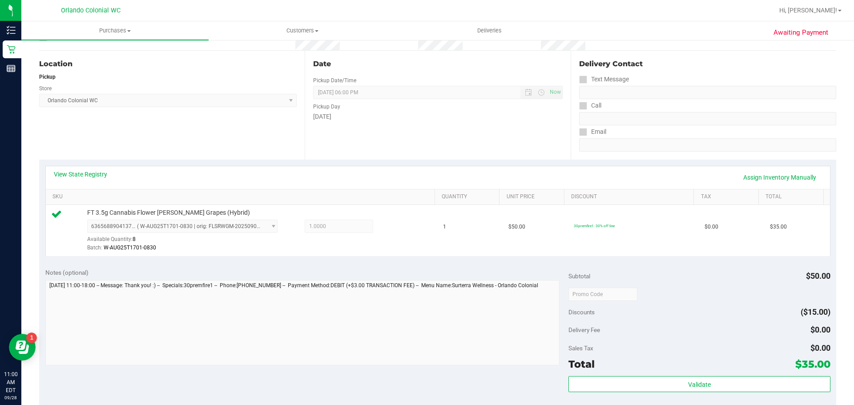
scroll to position [222, 0]
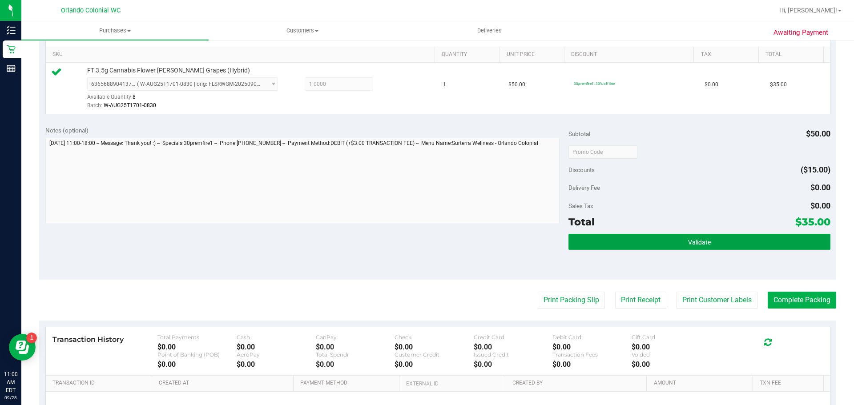
click at [700, 244] on span "Validate" at bounding box center [699, 242] width 23 height 7
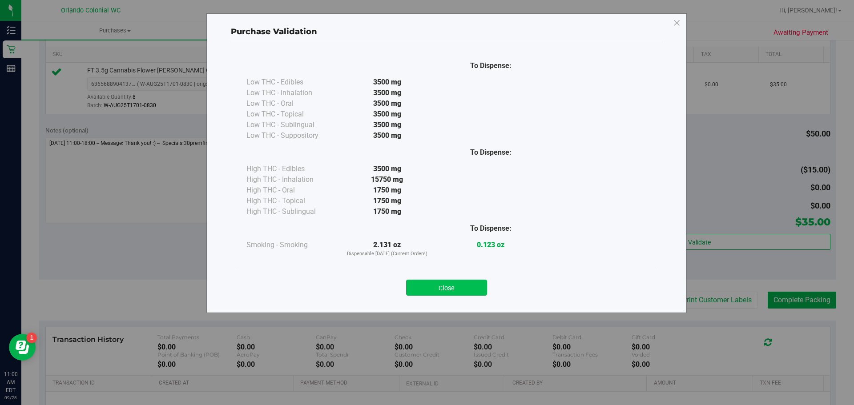
click at [448, 293] on button "Close" at bounding box center [446, 288] width 81 height 16
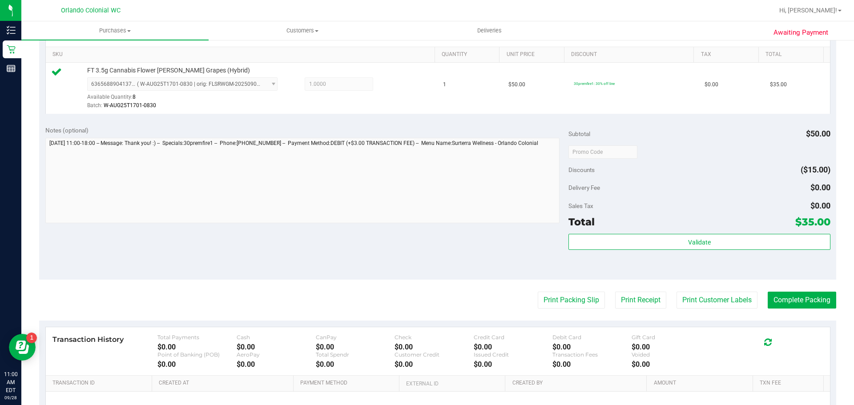
click at [458, 262] on div "Notes (optional) Subtotal $50.00 Discounts ($15.00) Delivery Fee $0.00 Sales Ta…" at bounding box center [437, 200] width 797 height 160
click at [571, 300] on button "Print Packing Slip" at bounding box center [571, 300] width 67 height 17
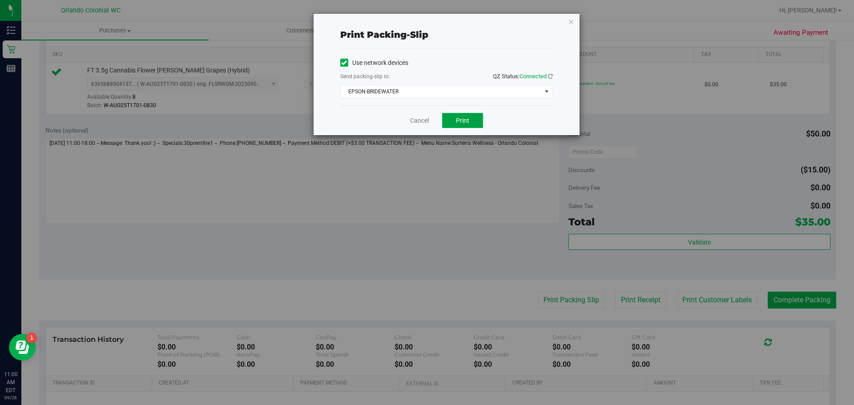
click at [470, 123] on button "Print" at bounding box center [462, 120] width 41 height 15
click at [419, 121] on link "Cancel" at bounding box center [419, 120] width 19 height 9
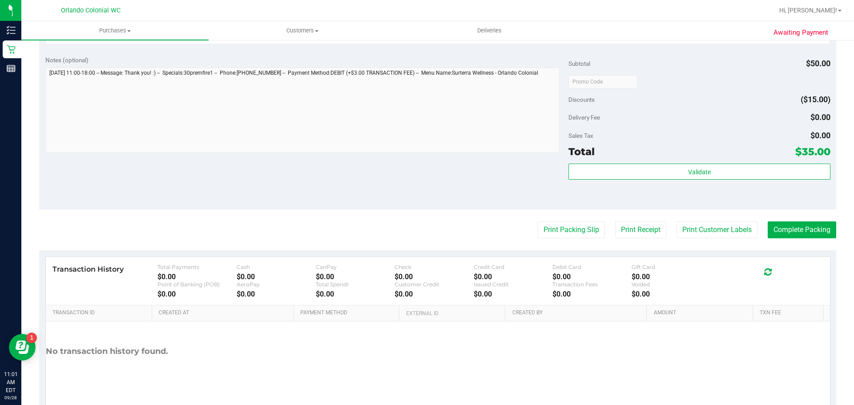
scroll to position [290, 0]
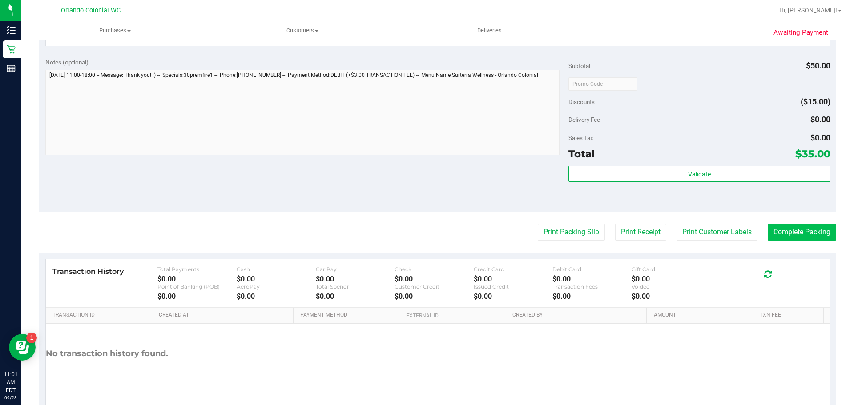
click at [816, 225] on button "Complete Packing" at bounding box center [802, 232] width 68 height 17
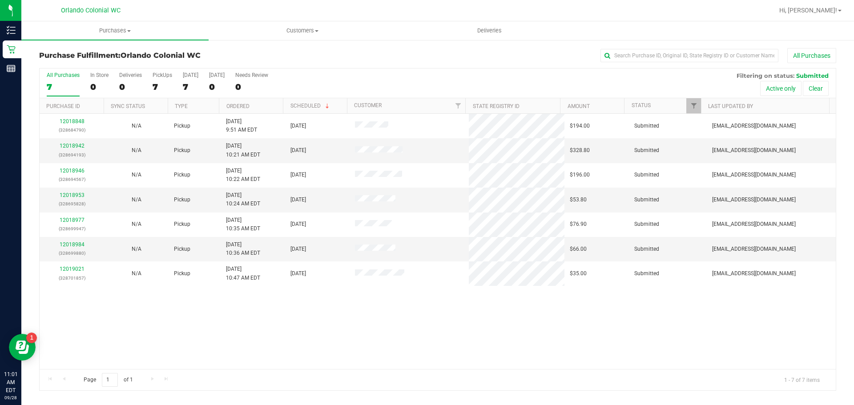
click at [536, 68] on div "All Purchases 7 In Store 0 Deliveries 0 PickUps 7 [DATE] 7 [DATE] 0 Needs Revie…" at bounding box center [437, 229] width 797 height 323
